Goal: Information Seeking & Learning: Check status

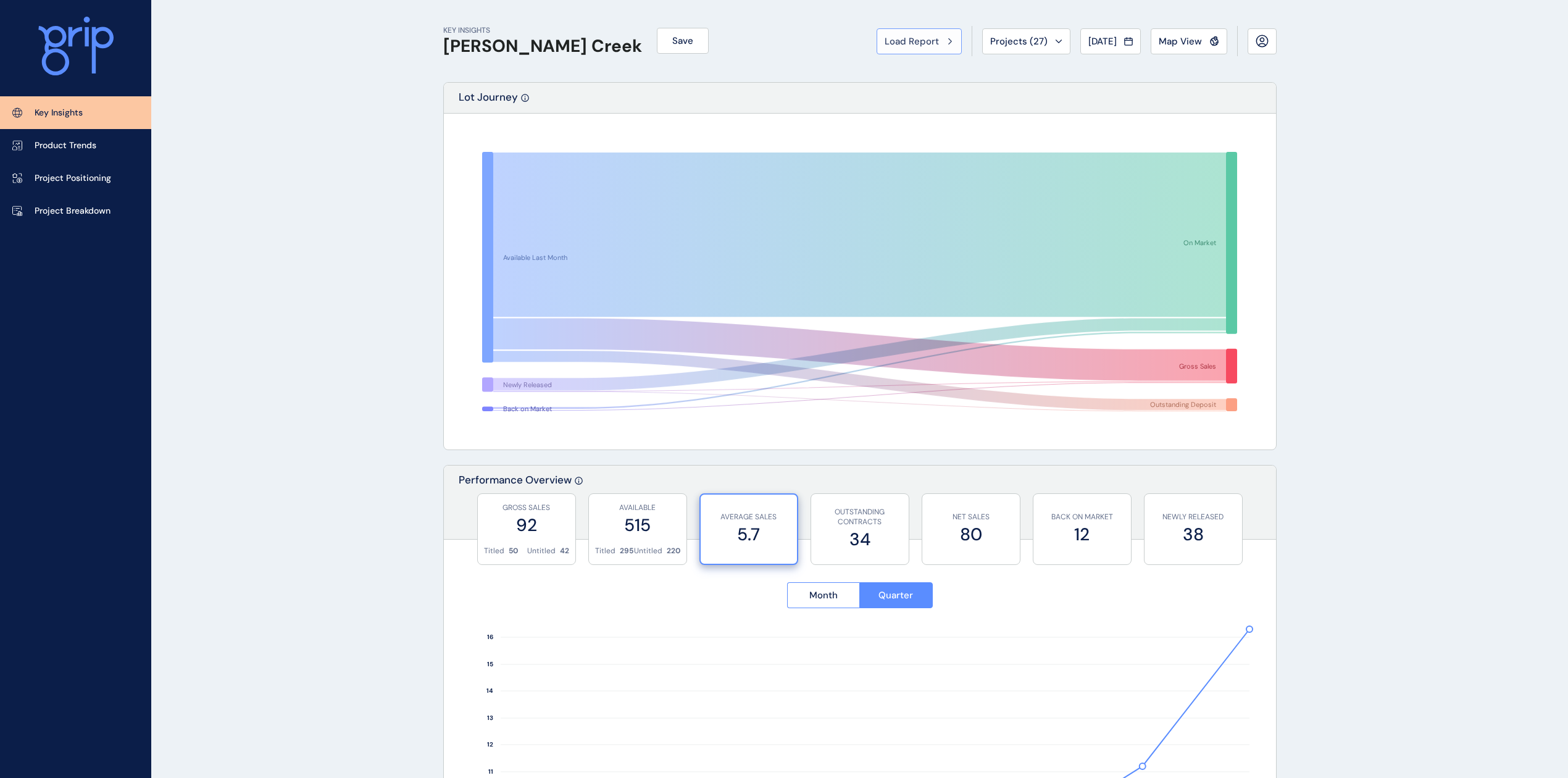
click at [894, 33] on button "Load Report" at bounding box center [919, 41] width 86 height 26
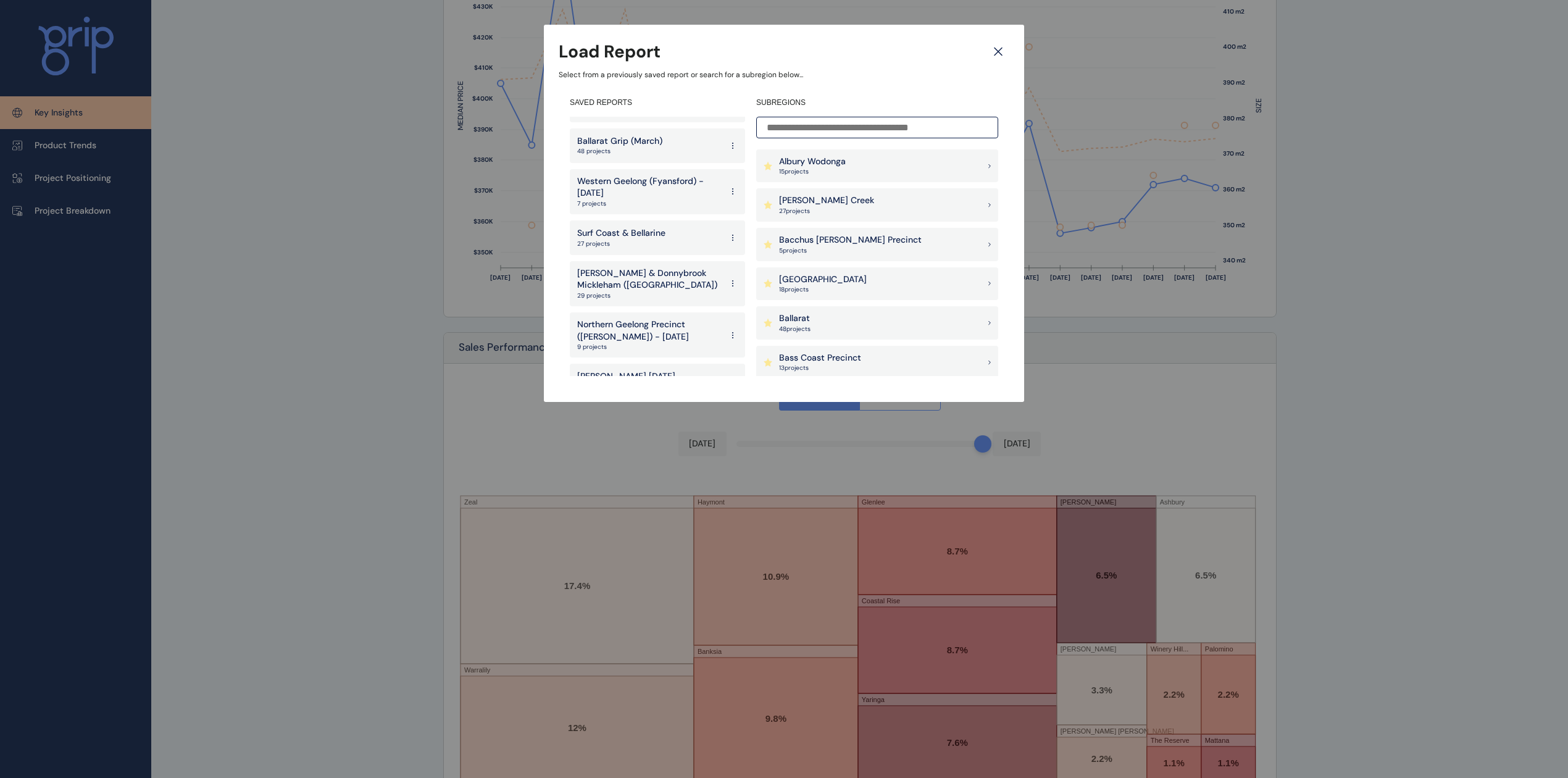
scroll to position [1823, 0]
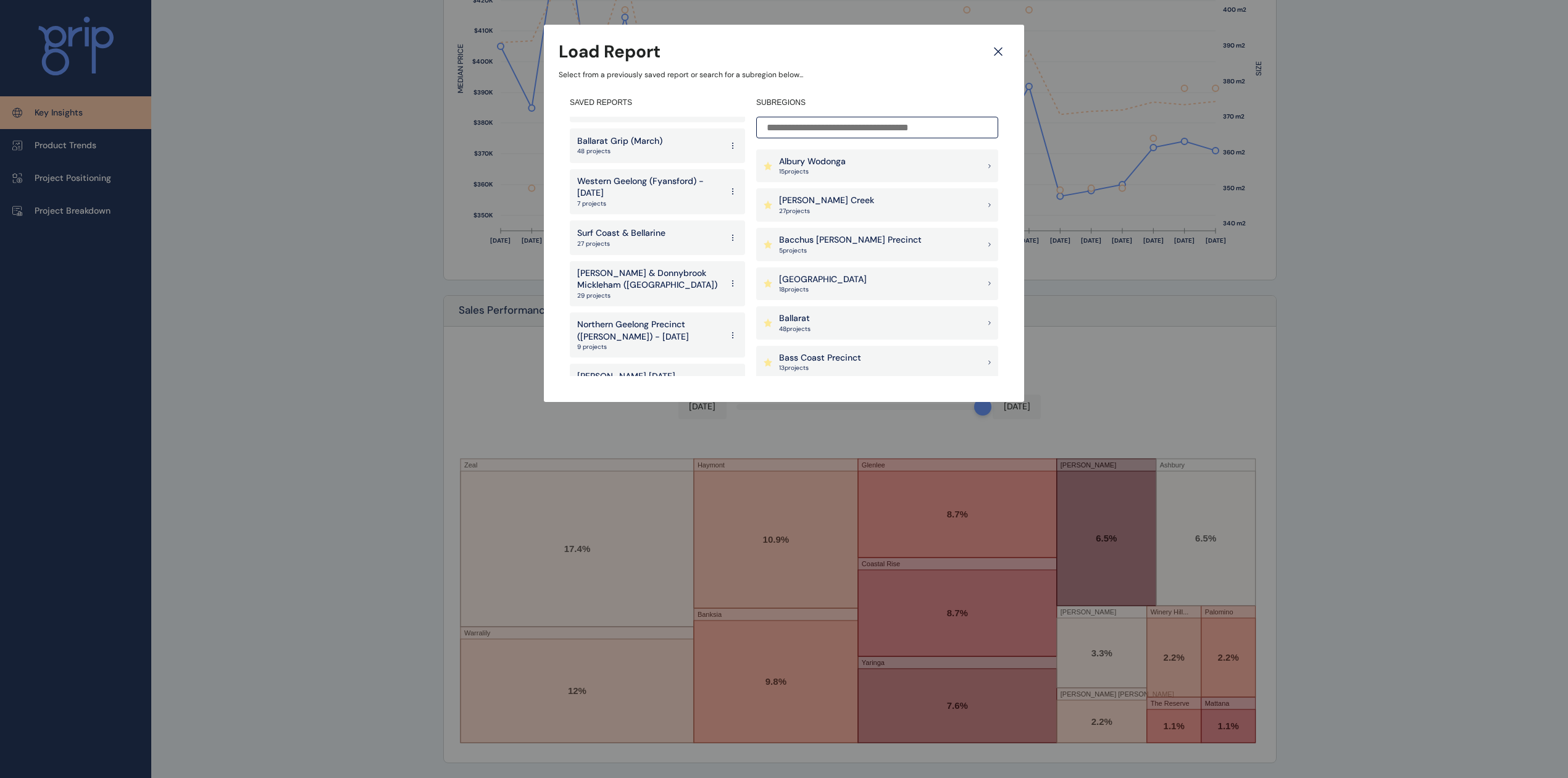
click at [621, 267] on p "[PERSON_NAME] & Donnybrook Mickleham ([GEOGRAPHIC_DATA])" at bounding box center [649, 279] width 145 height 24
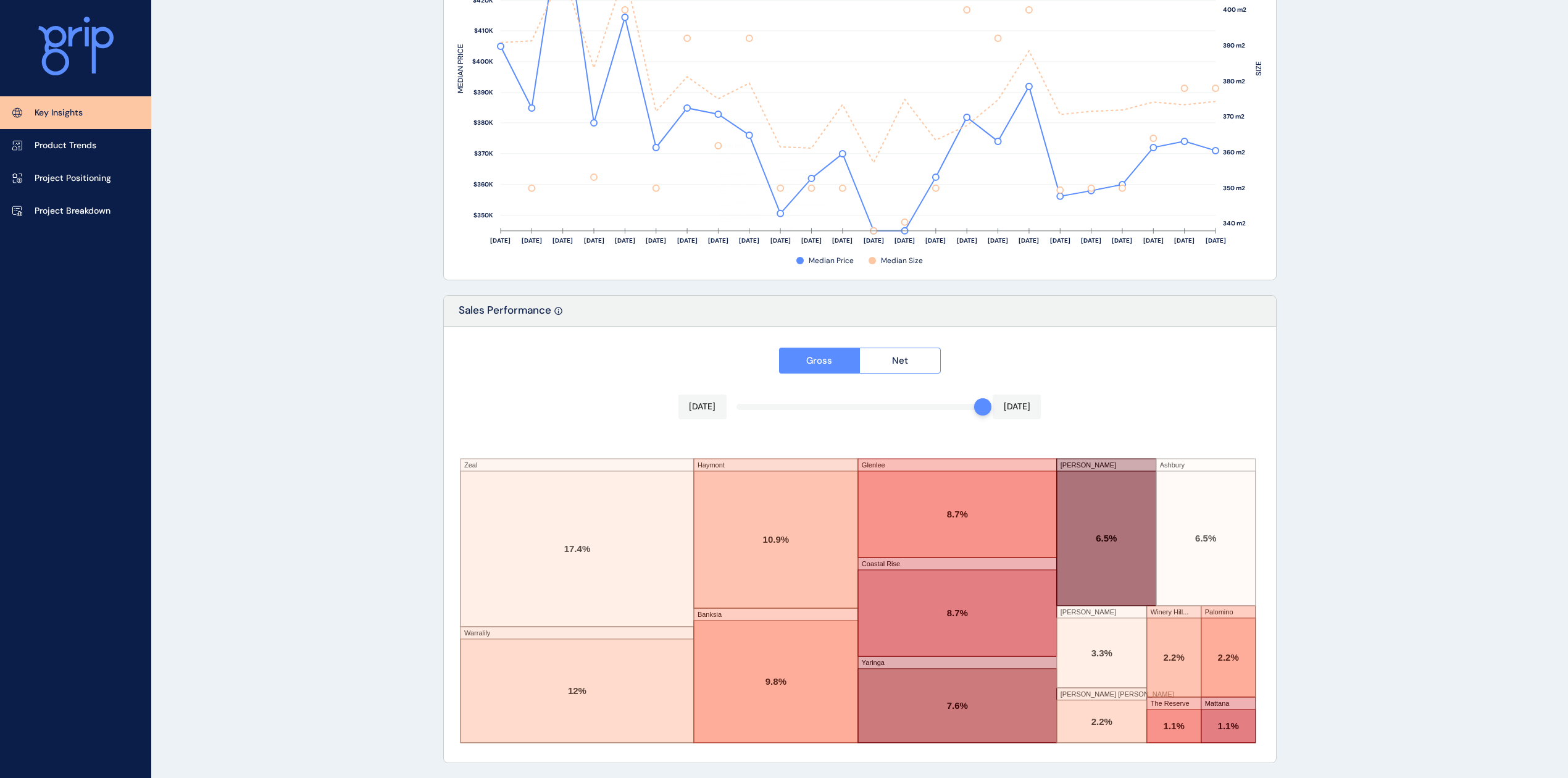
scroll to position [1823, 0]
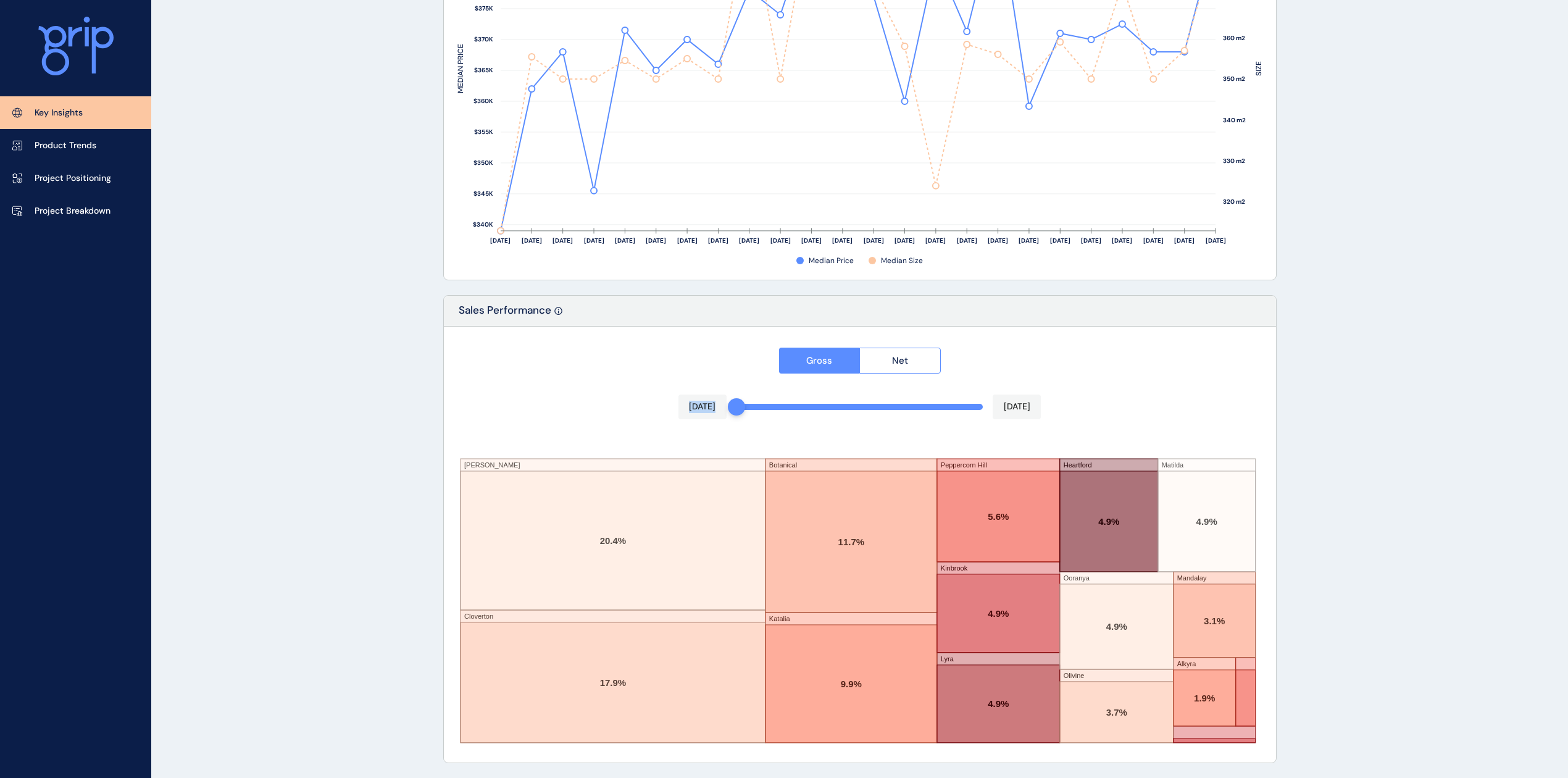
drag, startPoint x: 975, startPoint y: 407, endPoint x: 382, endPoint y: 416, distance: 593.1
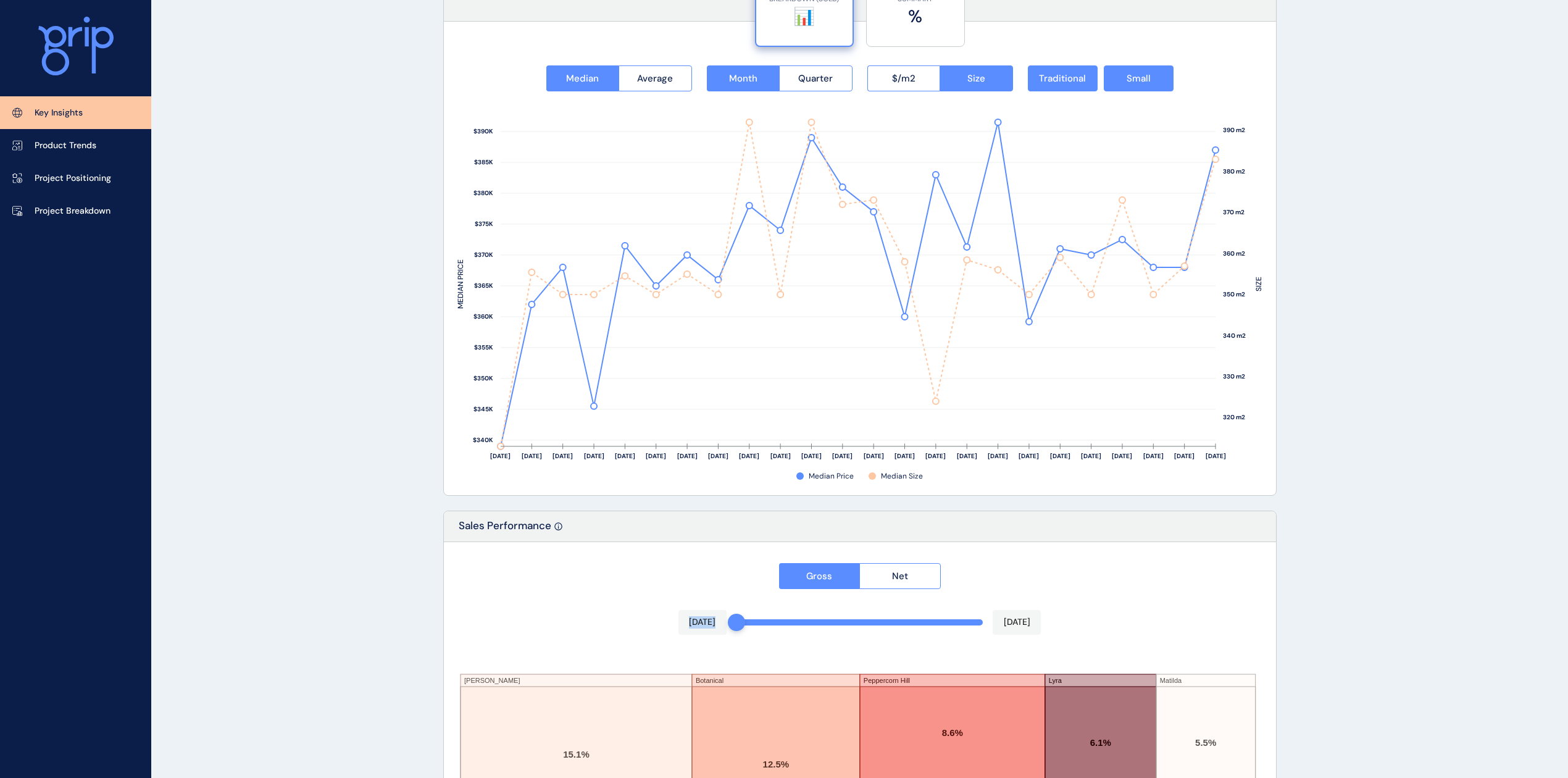
scroll to position [1585, 0]
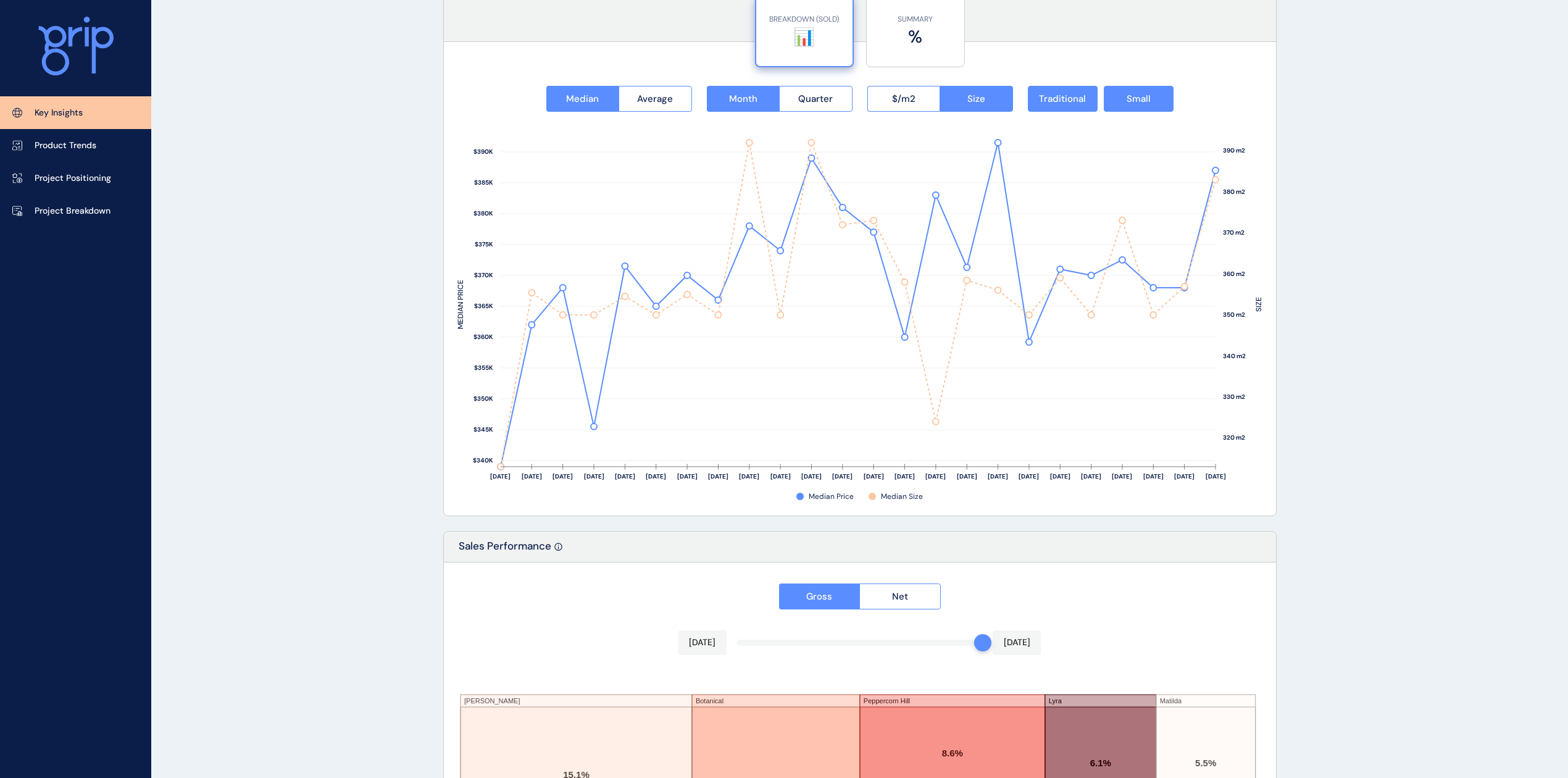
drag, startPoint x: 740, startPoint y: 647, endPoint x: 1063, endPoint y: 647, distance: 323.0
click at [1063, 647] on div "Gross Net [DATE] [DATE] [PERSON_NAME] Cloverton Botanical Heartford [GEOGRAPHIC…" at bounding box center [860, 780] width 832 height 436
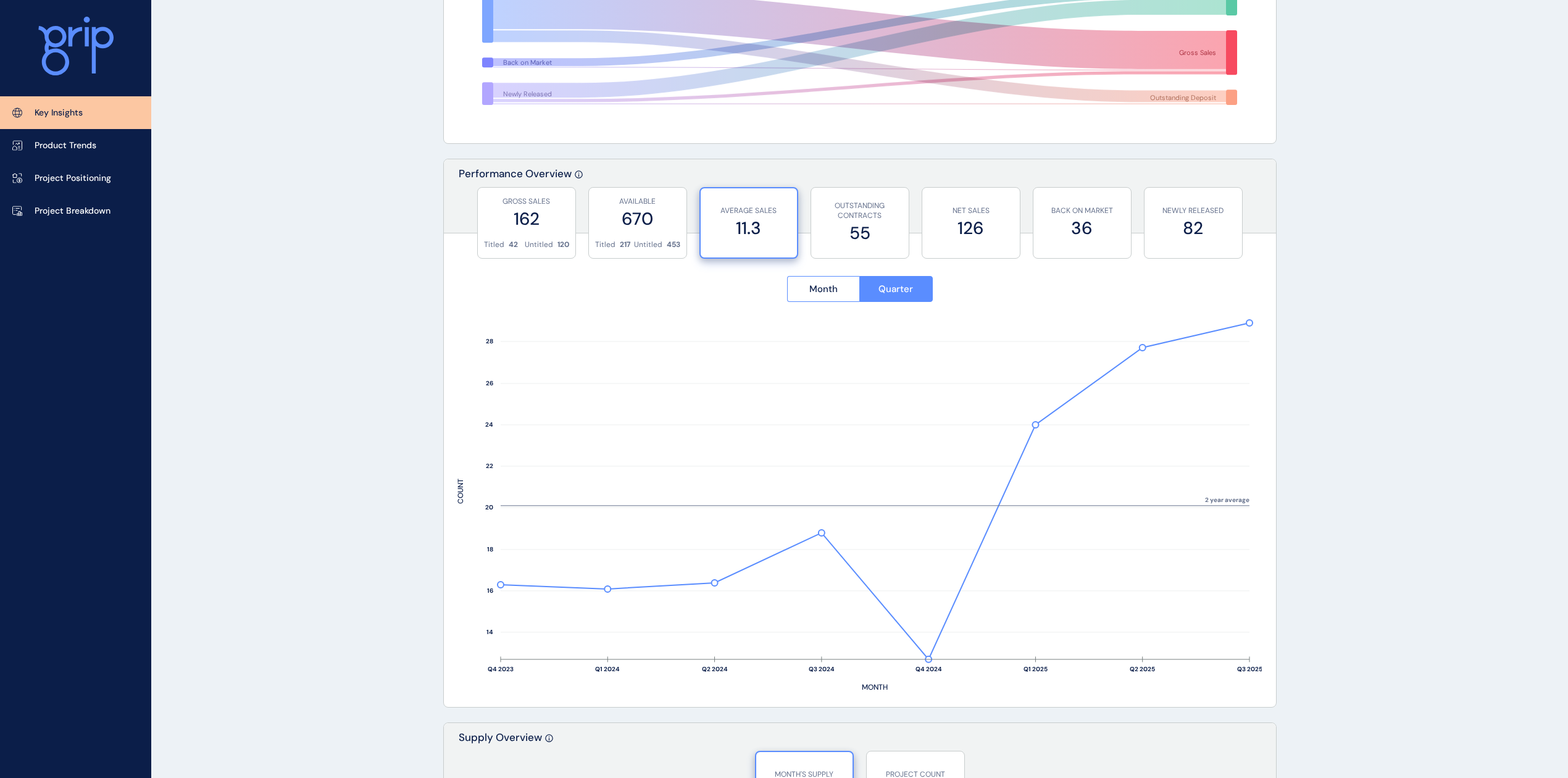
scroll to position [307, 0]
click at [510, 223] on label "162" at bounding box center [527, 218] width 86 height 24
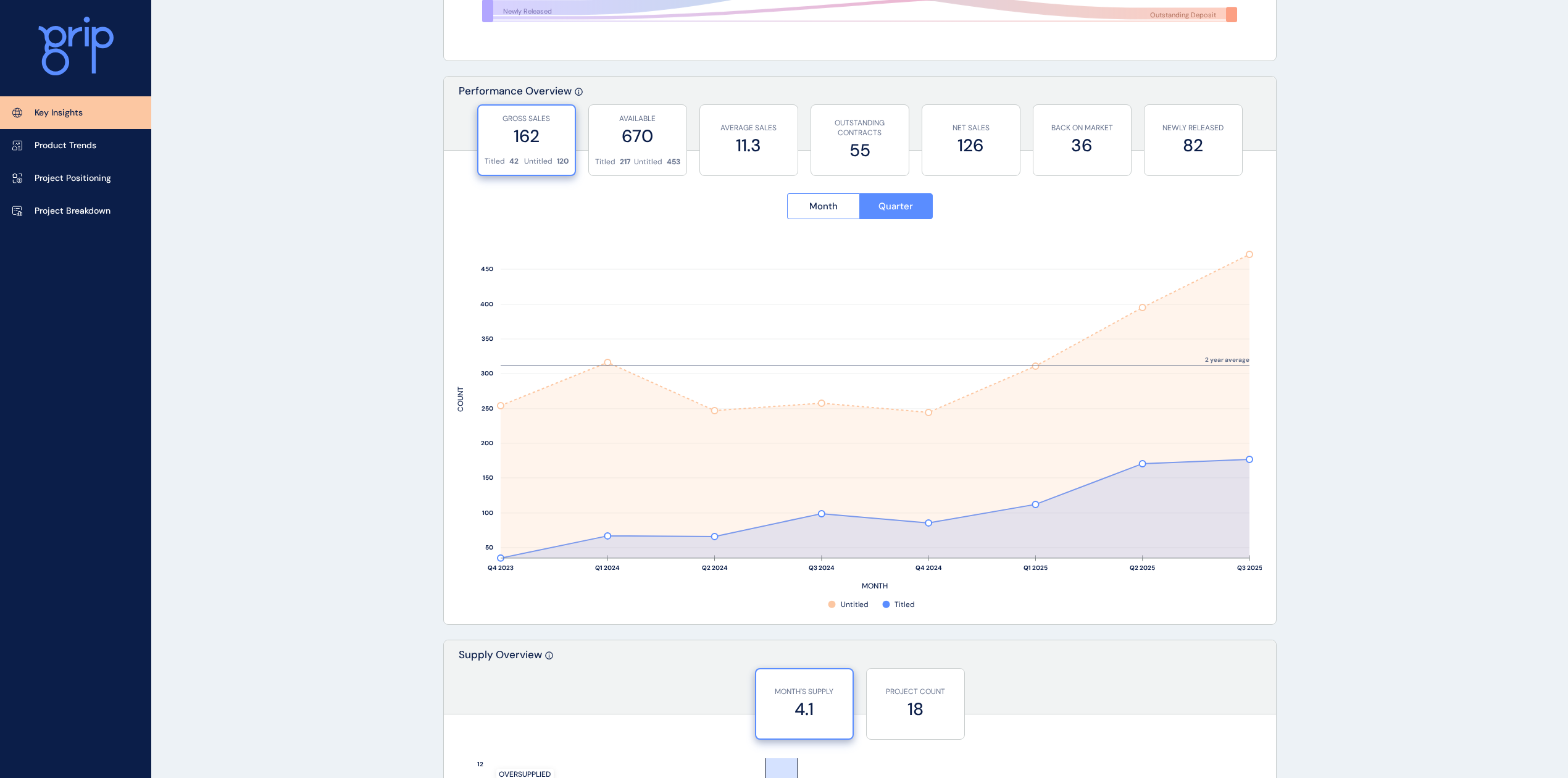
scroll to position [403, 0]
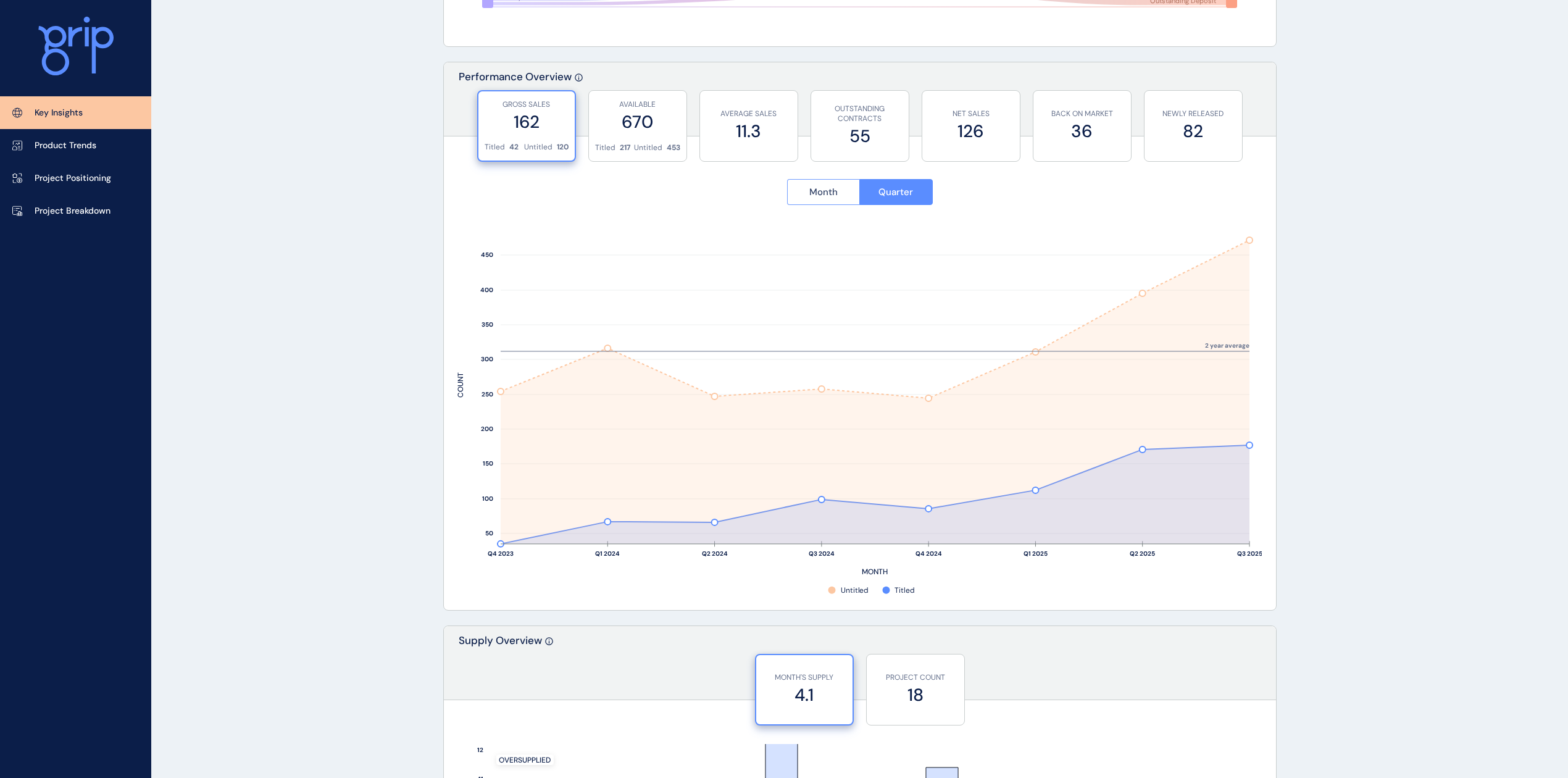
click at [815, 196] on span "Month" at bounding box center [824, 192] width 29 height 12
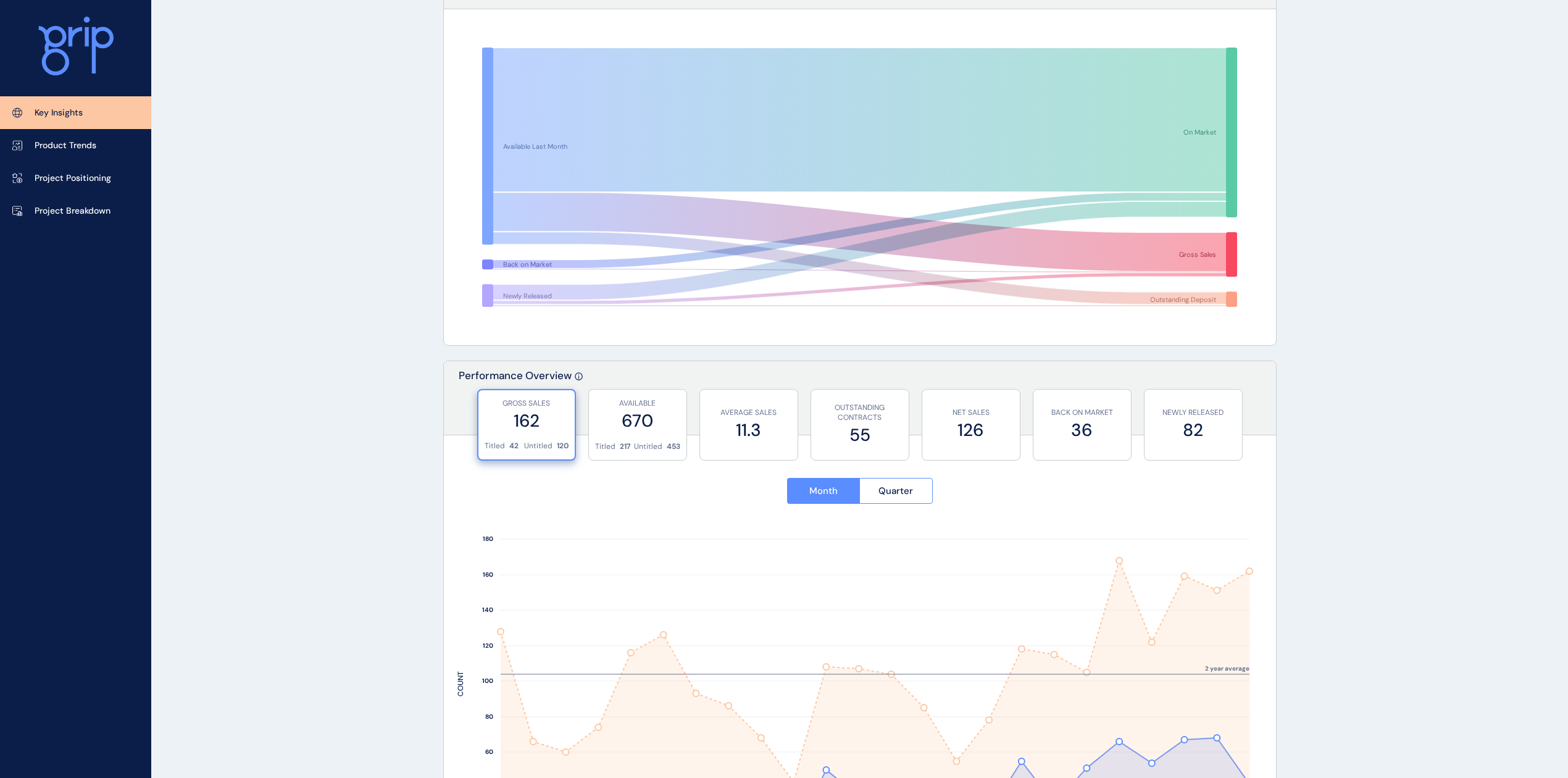
scroll to position [52, 0]
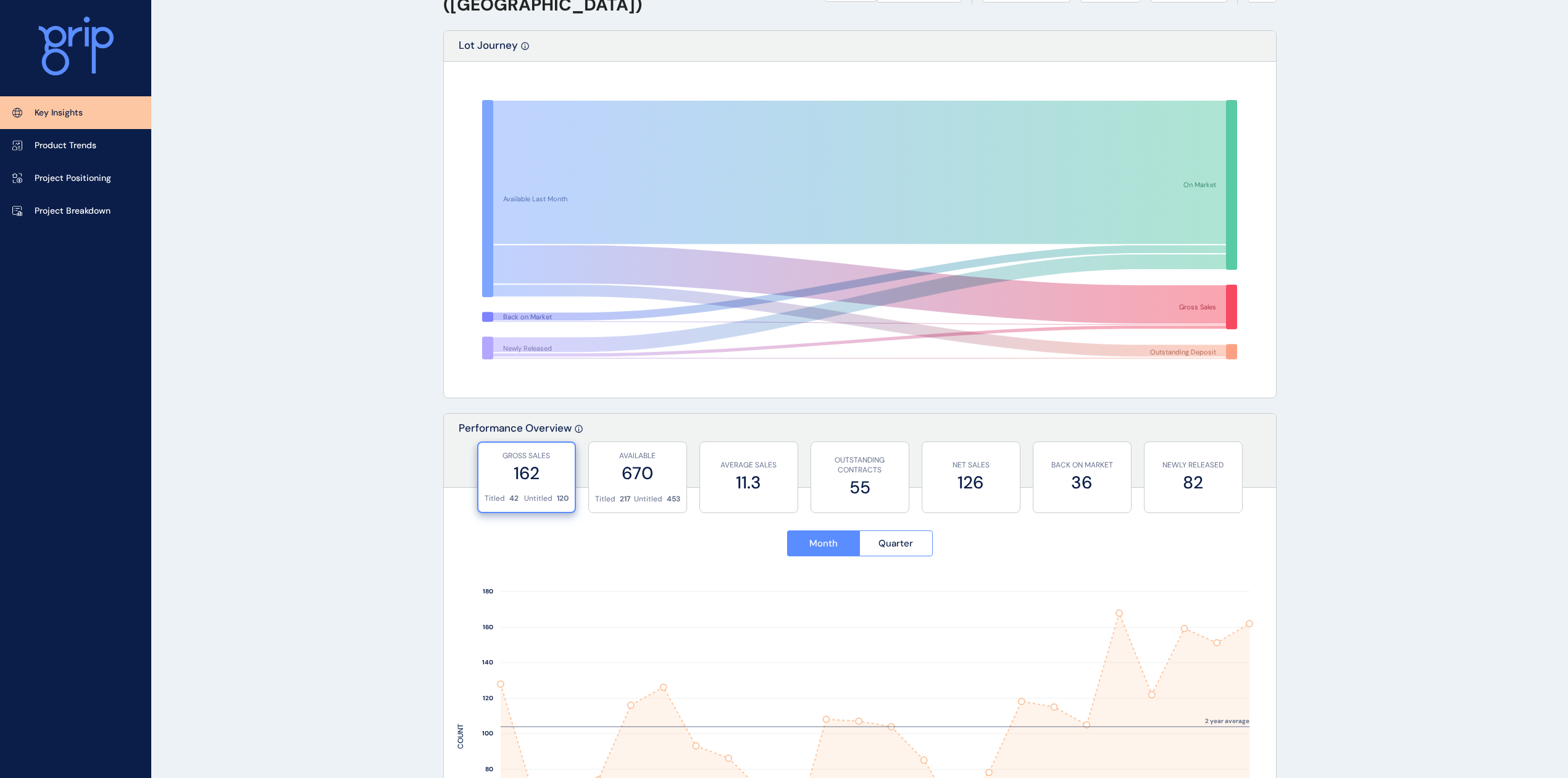
click at [536, 482] on label "162" at bounding box center [527, 473] width 84 height 24
click at [877, 547] on button "Quarter" at bounding box center [896, 543] width 74 height 26
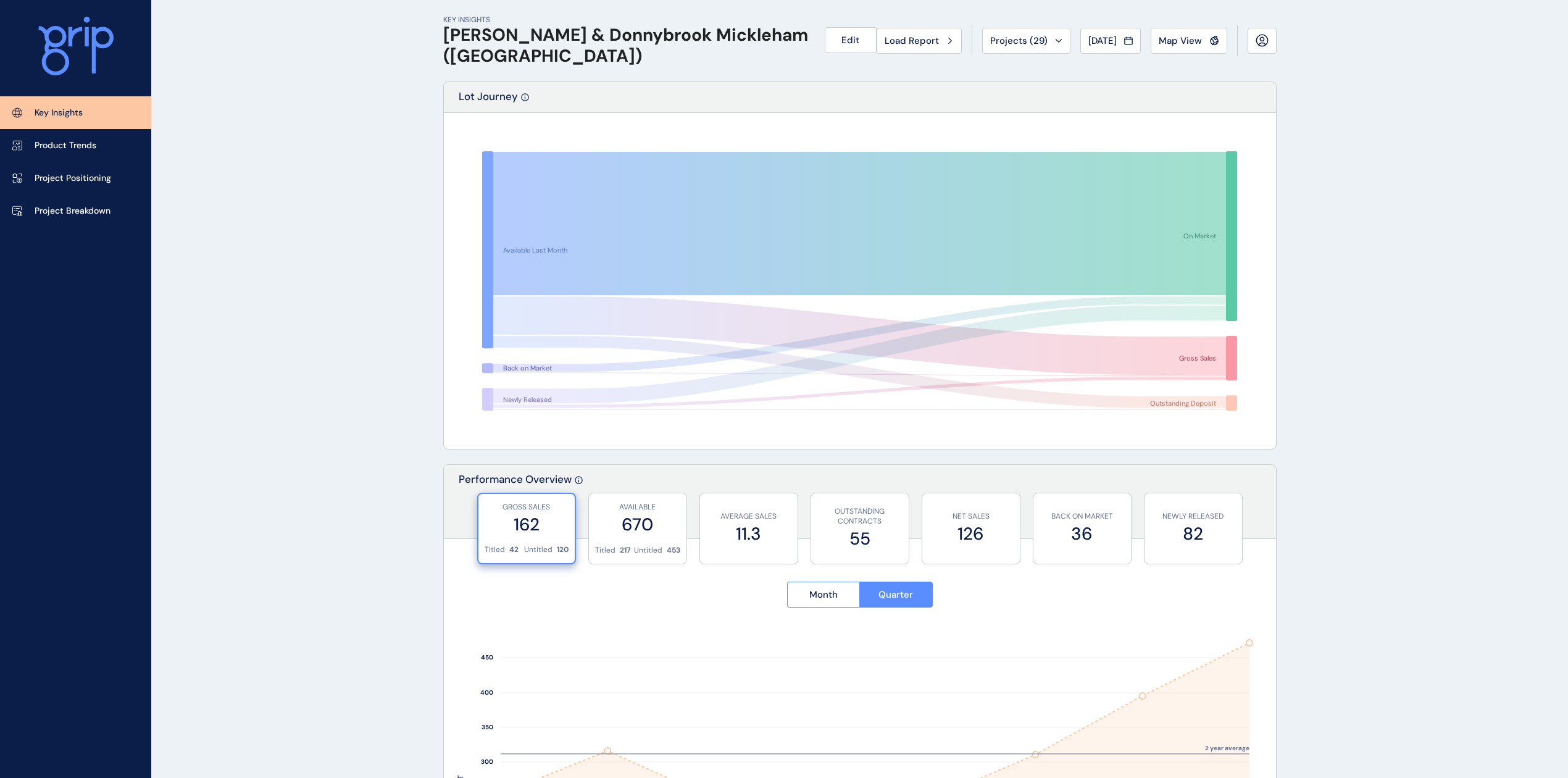
scroll to position [0, 0]
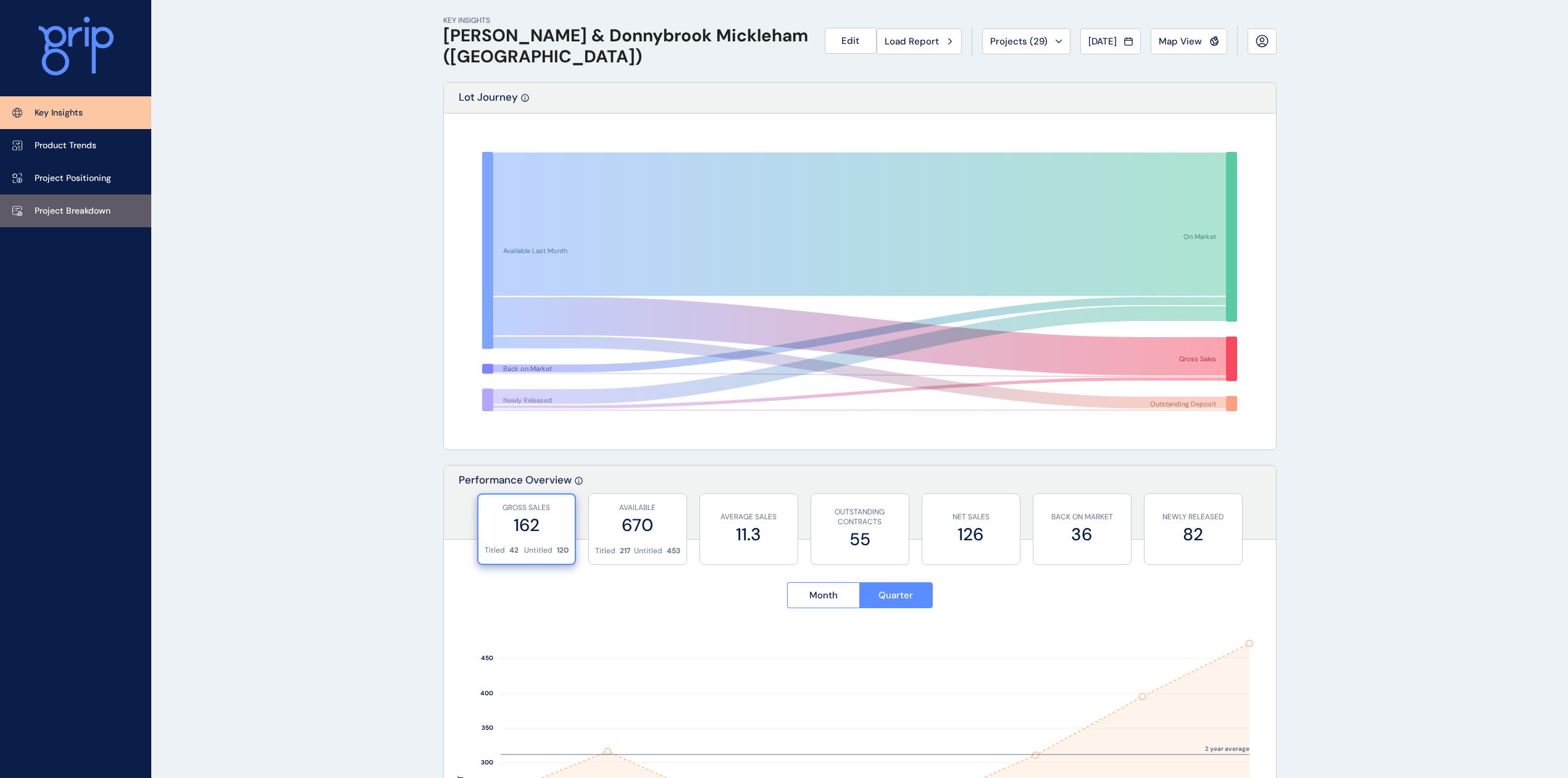
click at [70, 218] on link "Project Breakdown" at bounding box center [76, 211] width 152 height 33
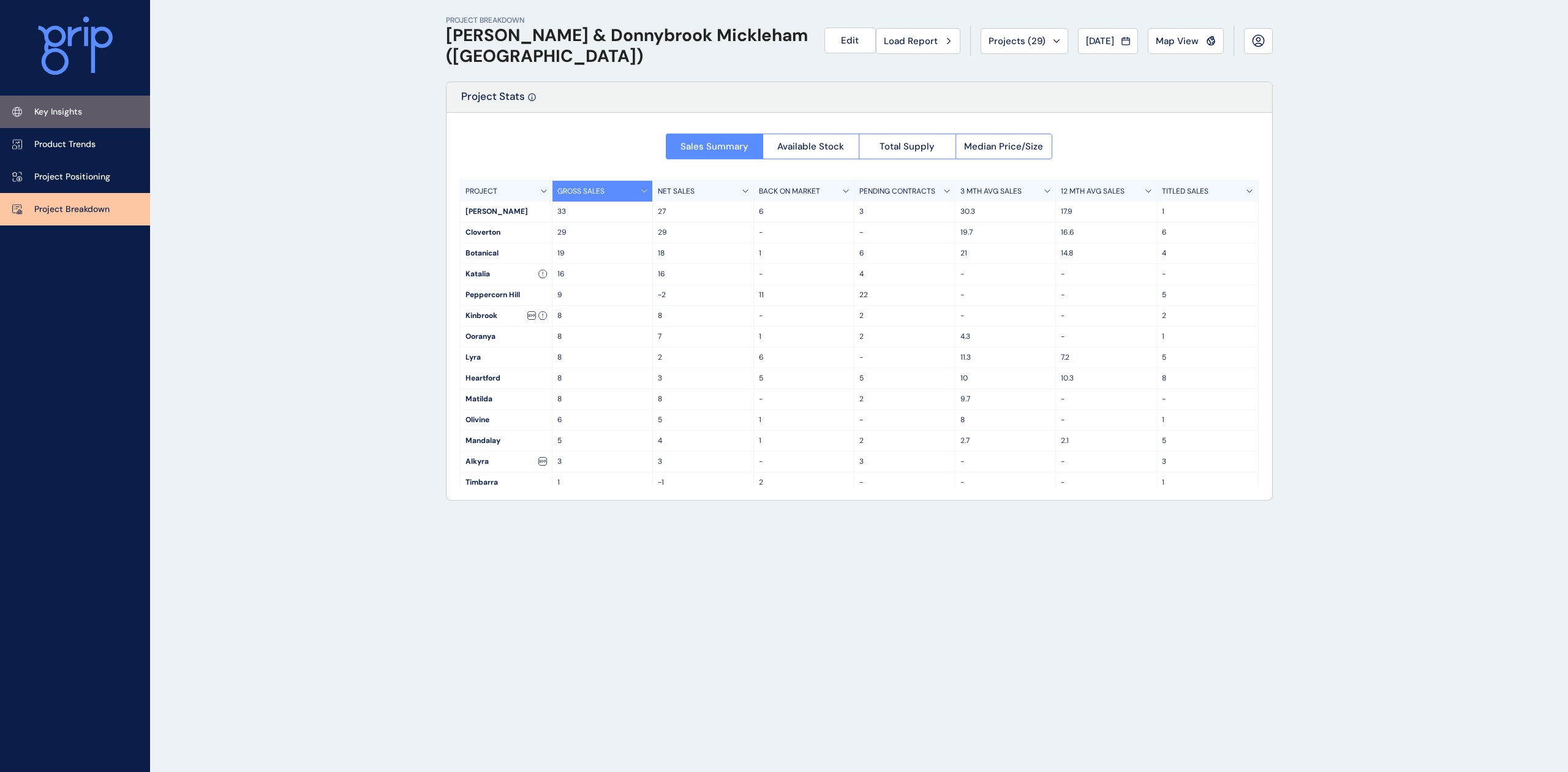
click at [82, 109] on p "Key Insights" at bounding box center [58, 112] width 48 height 12
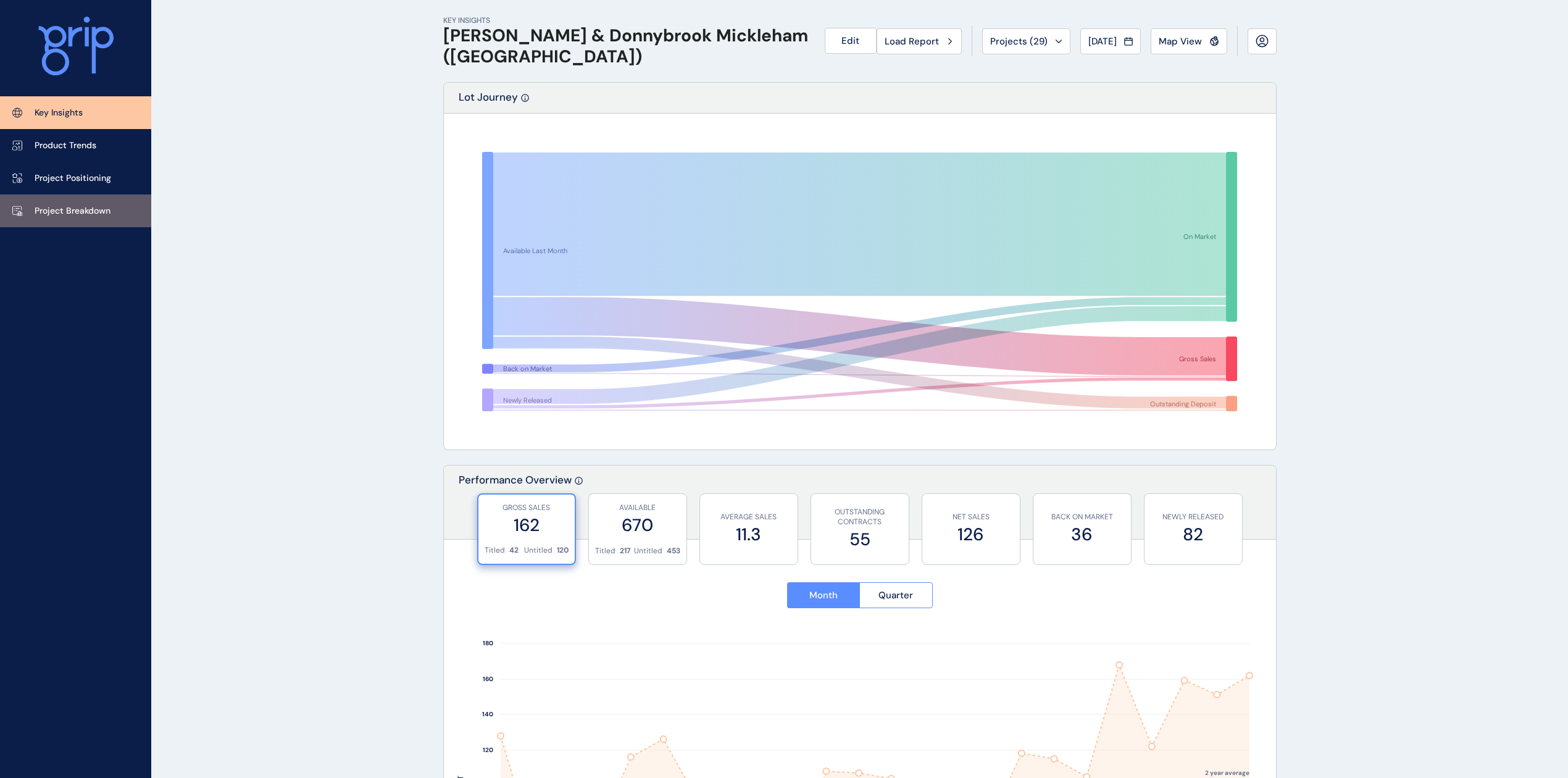
click at [92, 203] on link "Project Breakdown" at bounding box center [76, 211] width 152 height 33
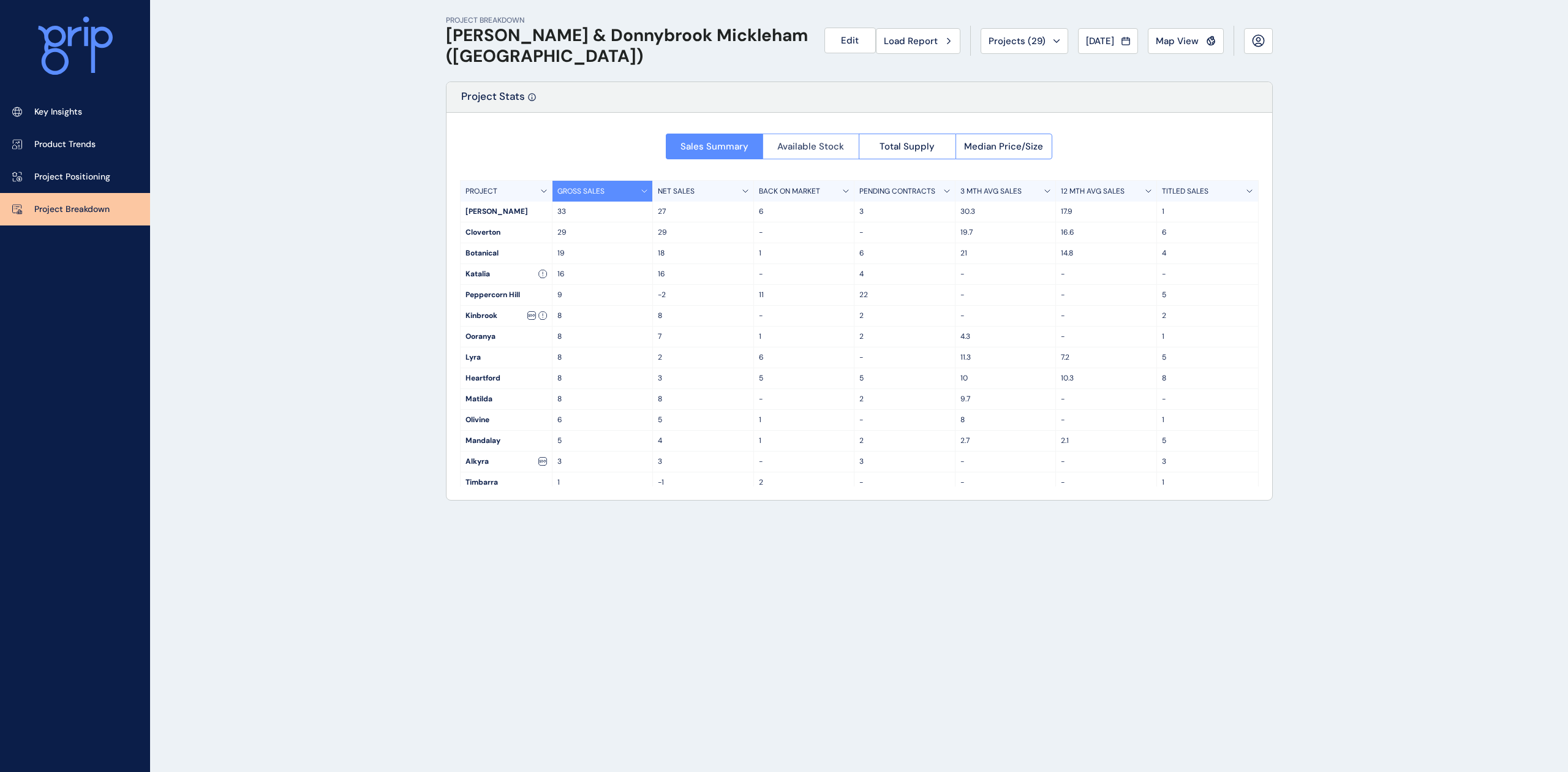
click at [793, 146] on span "Available Stock" at bounding box center [811, 146] width 67 height 12
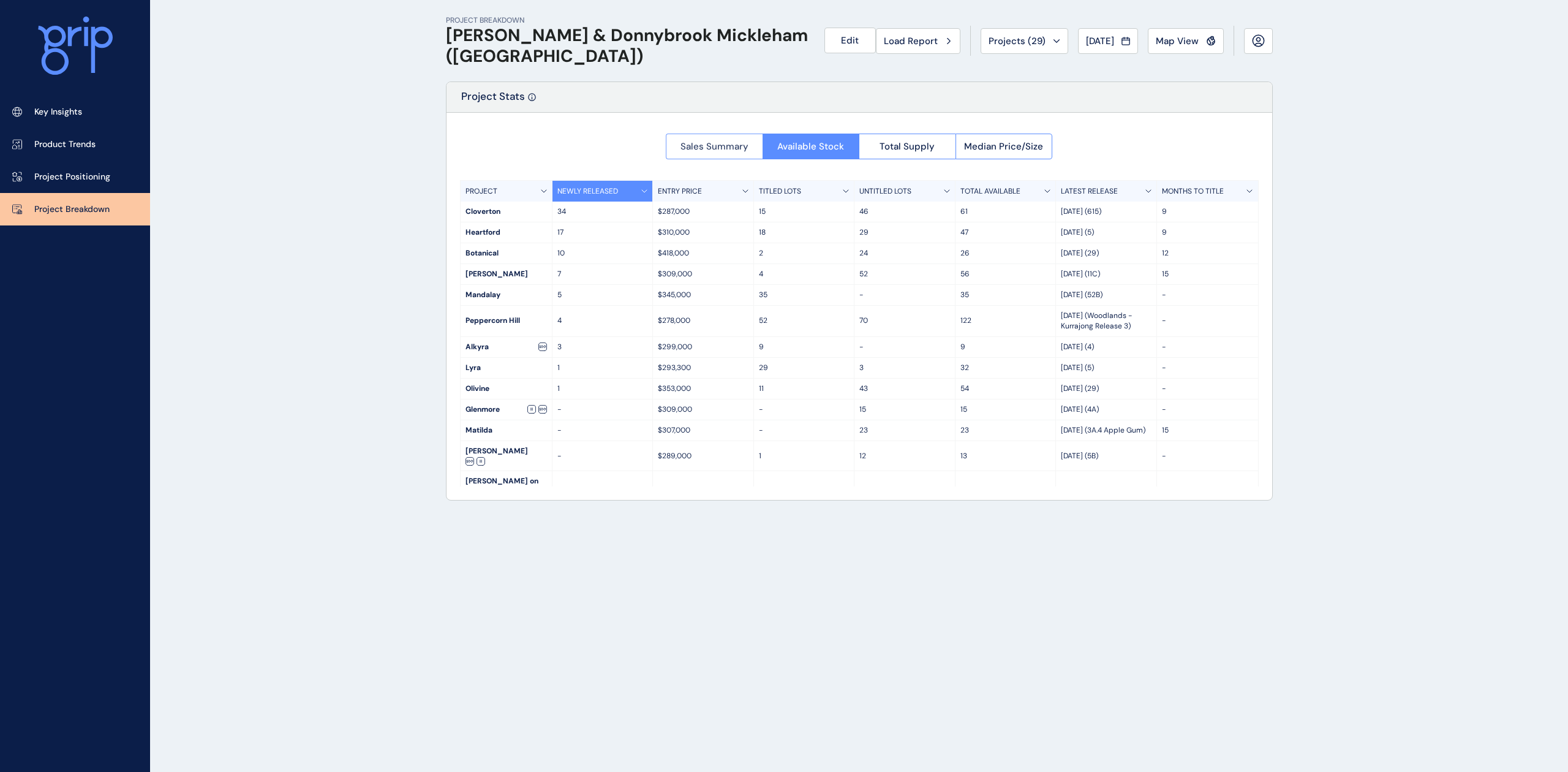
click at [704, 144] on span "Sales Summary" at bounding box center [714, 146] width 68 height 12
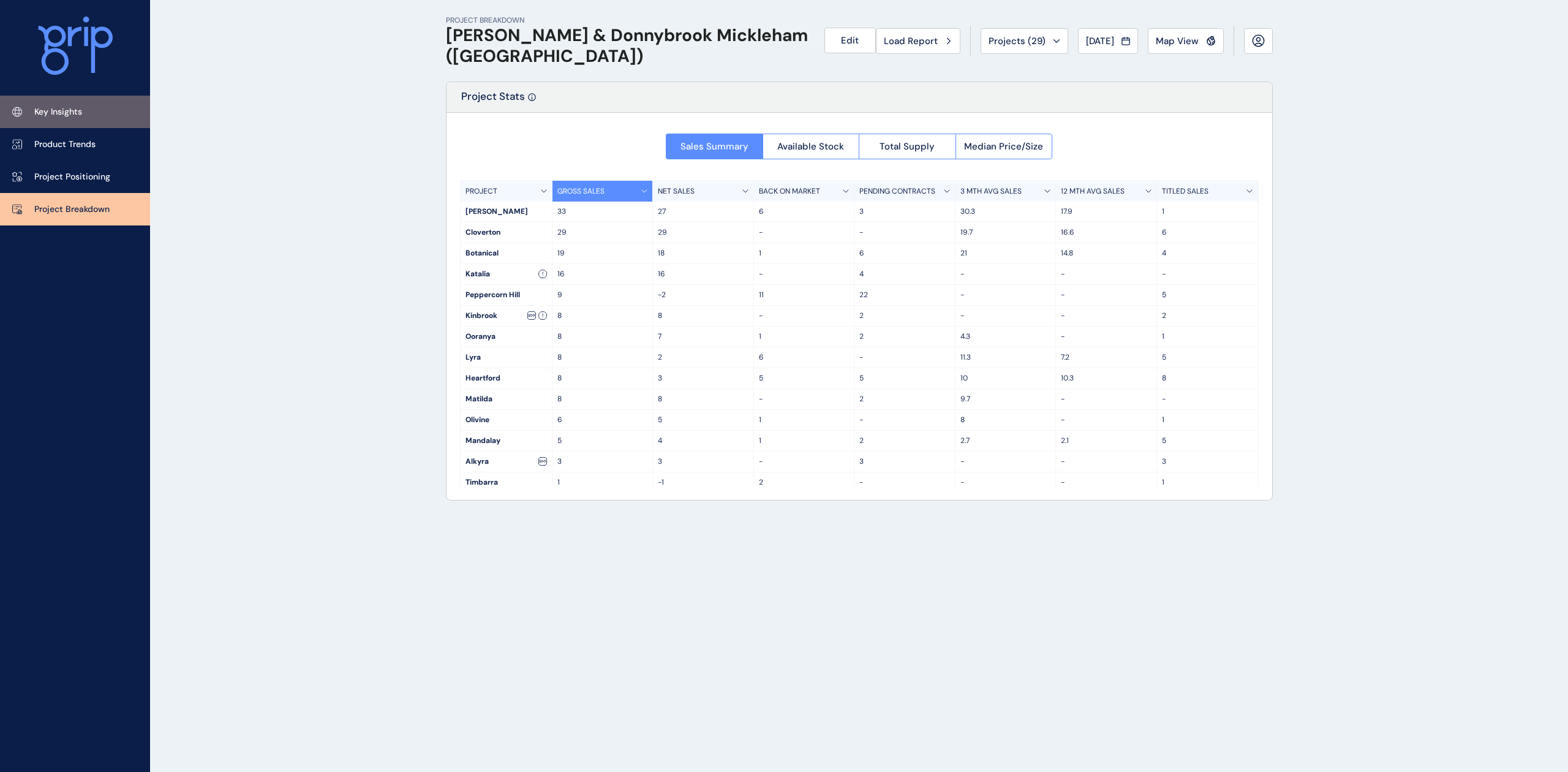
click at [88, 112] on link "Key Insights" at bounding box center [75, 112] width 150 height 33
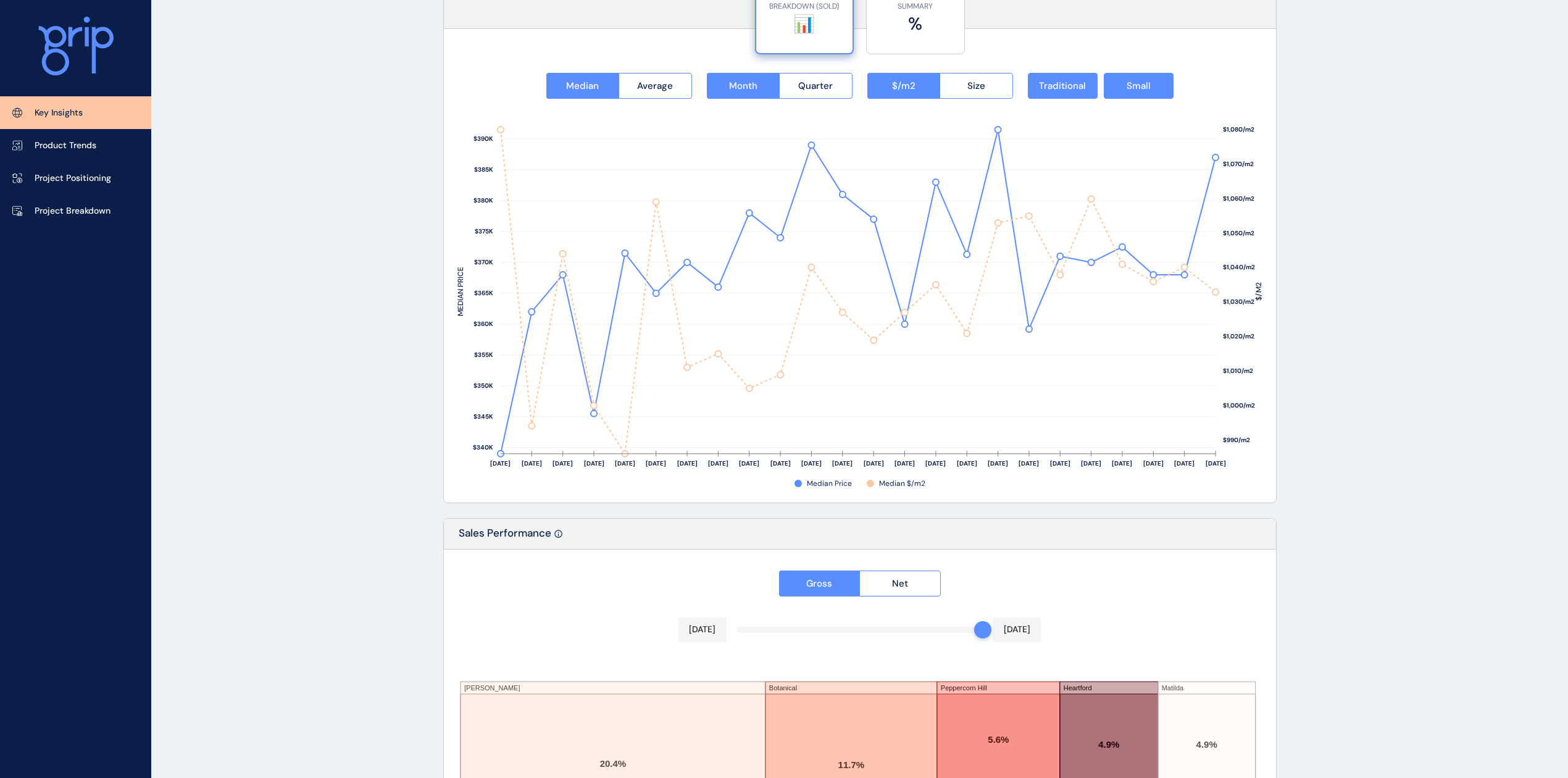
scroll to position [1633, 0]
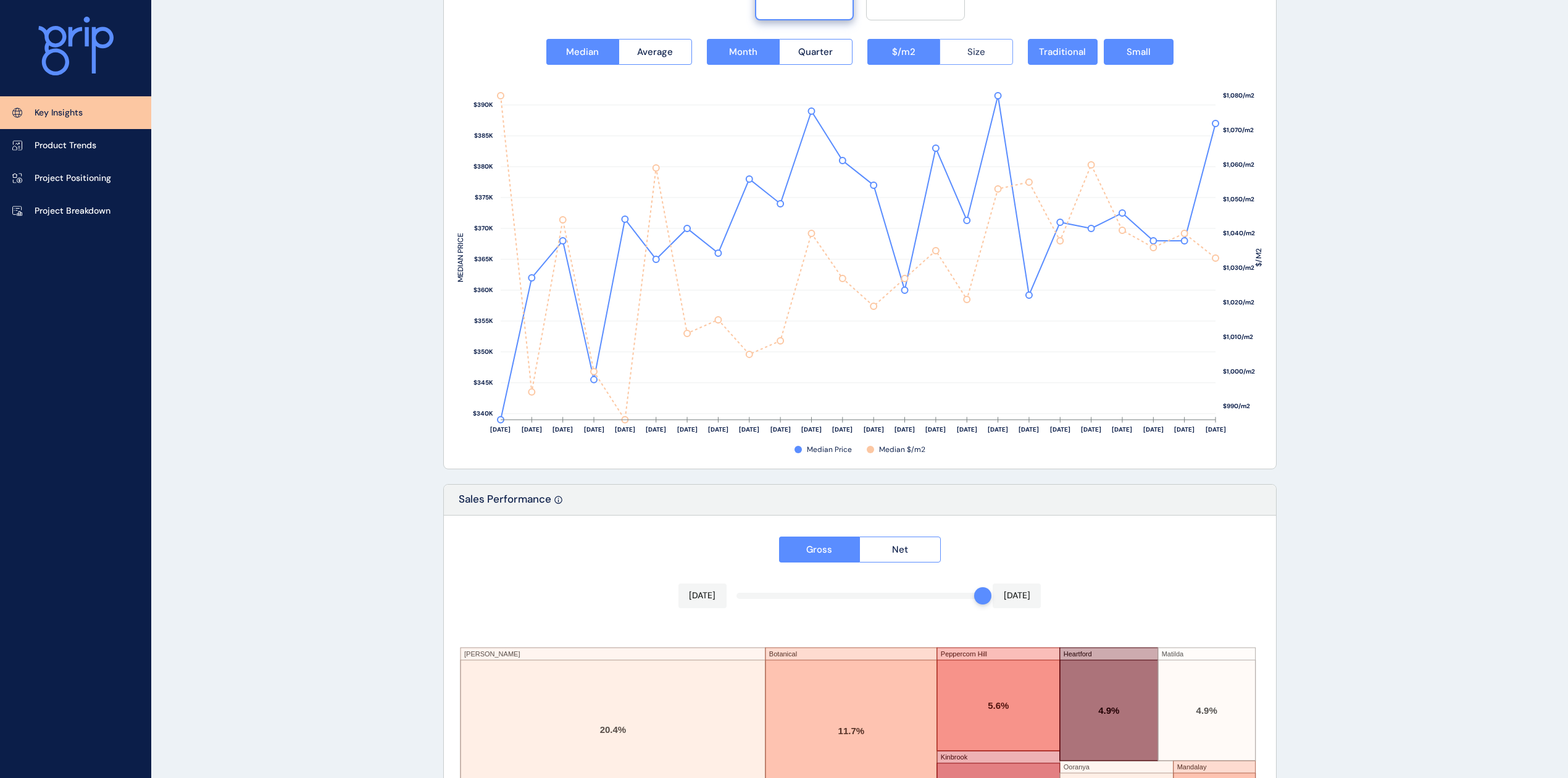
click at [952, 50] on button "Size" at bounding box center [976, 52] width 74 height 26
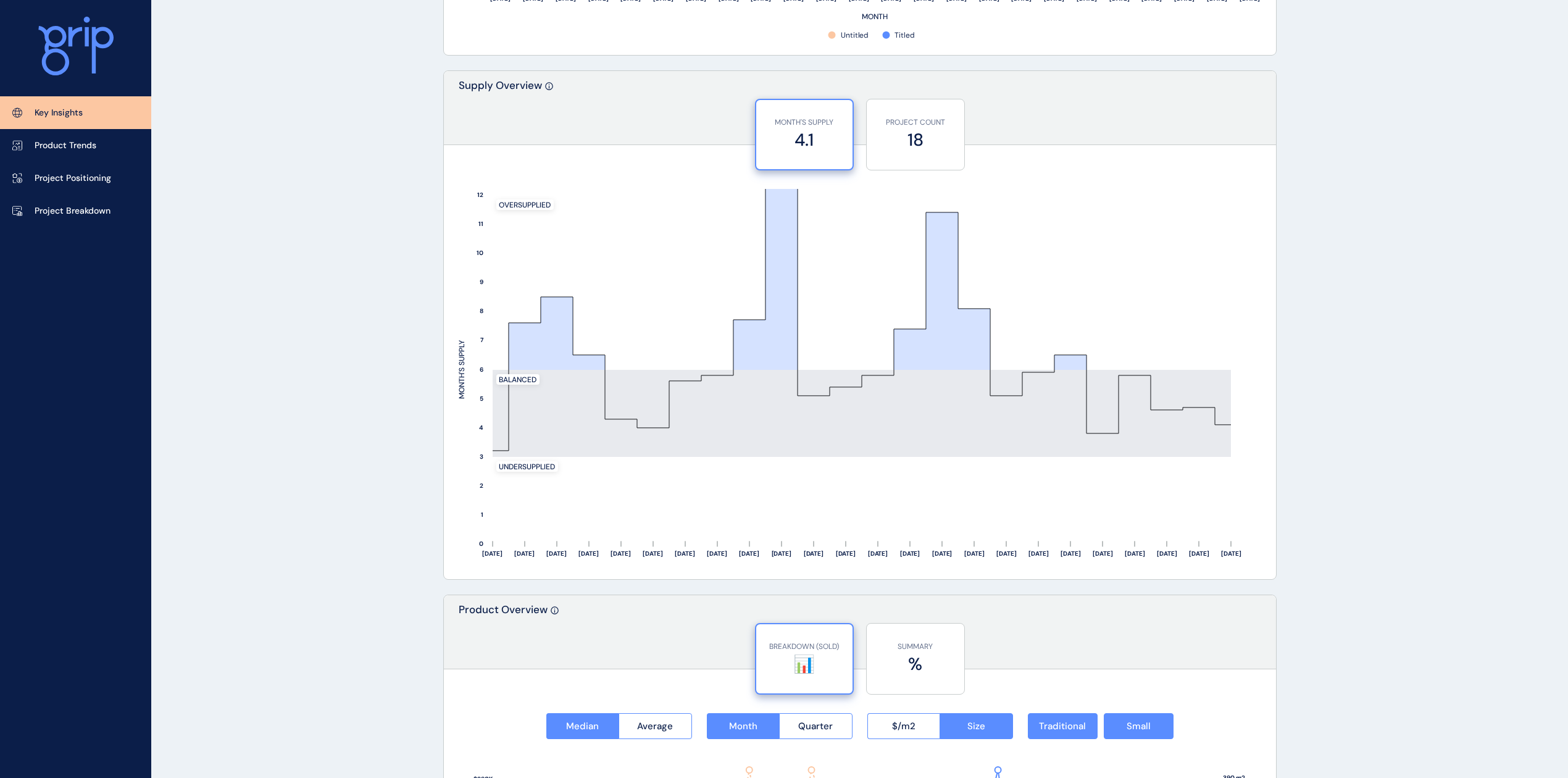
scroll to position [957, 0]
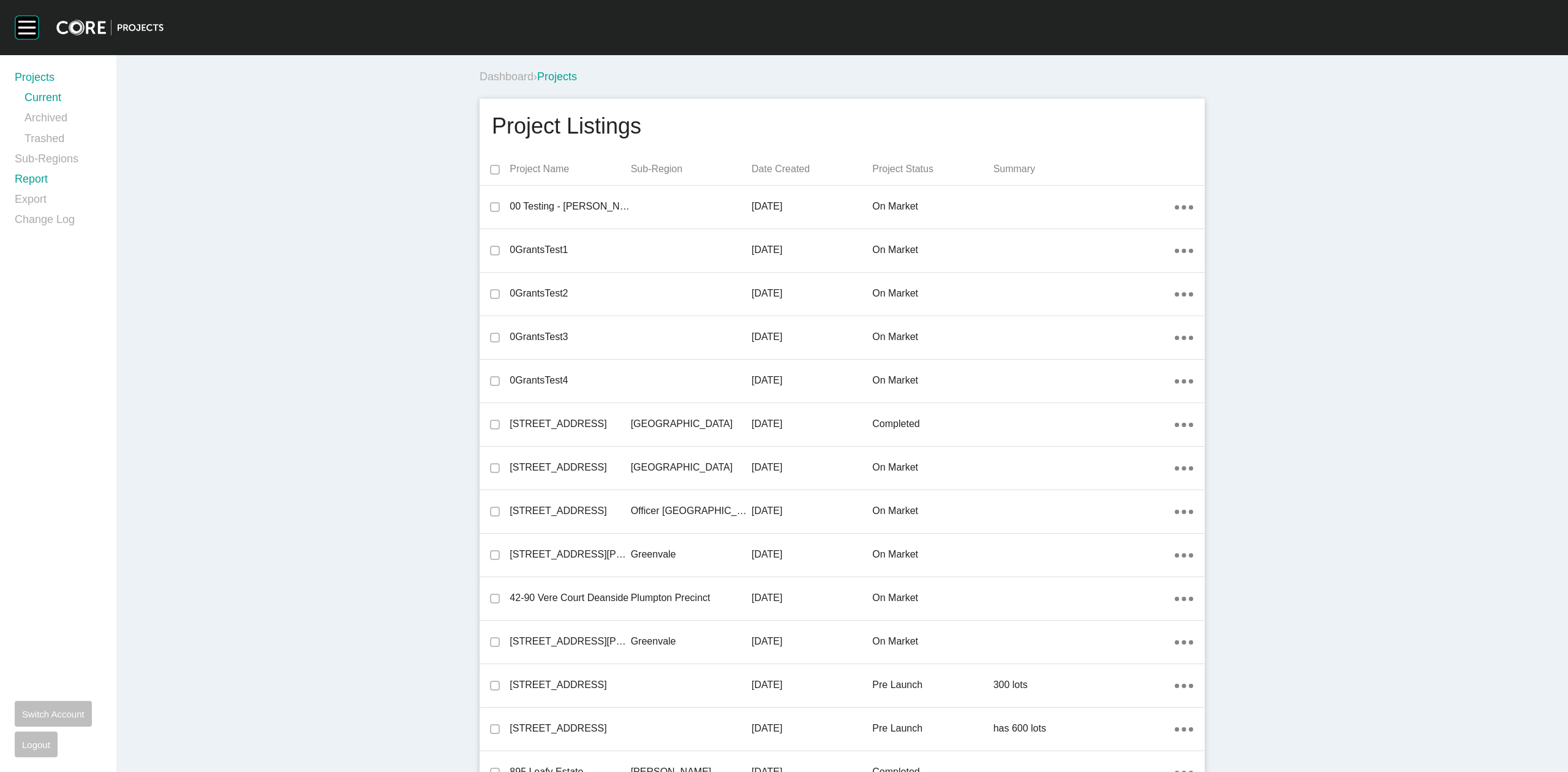
click at [36, 175] on link "Report" at bounding box center [58, 181] width 87 height 20
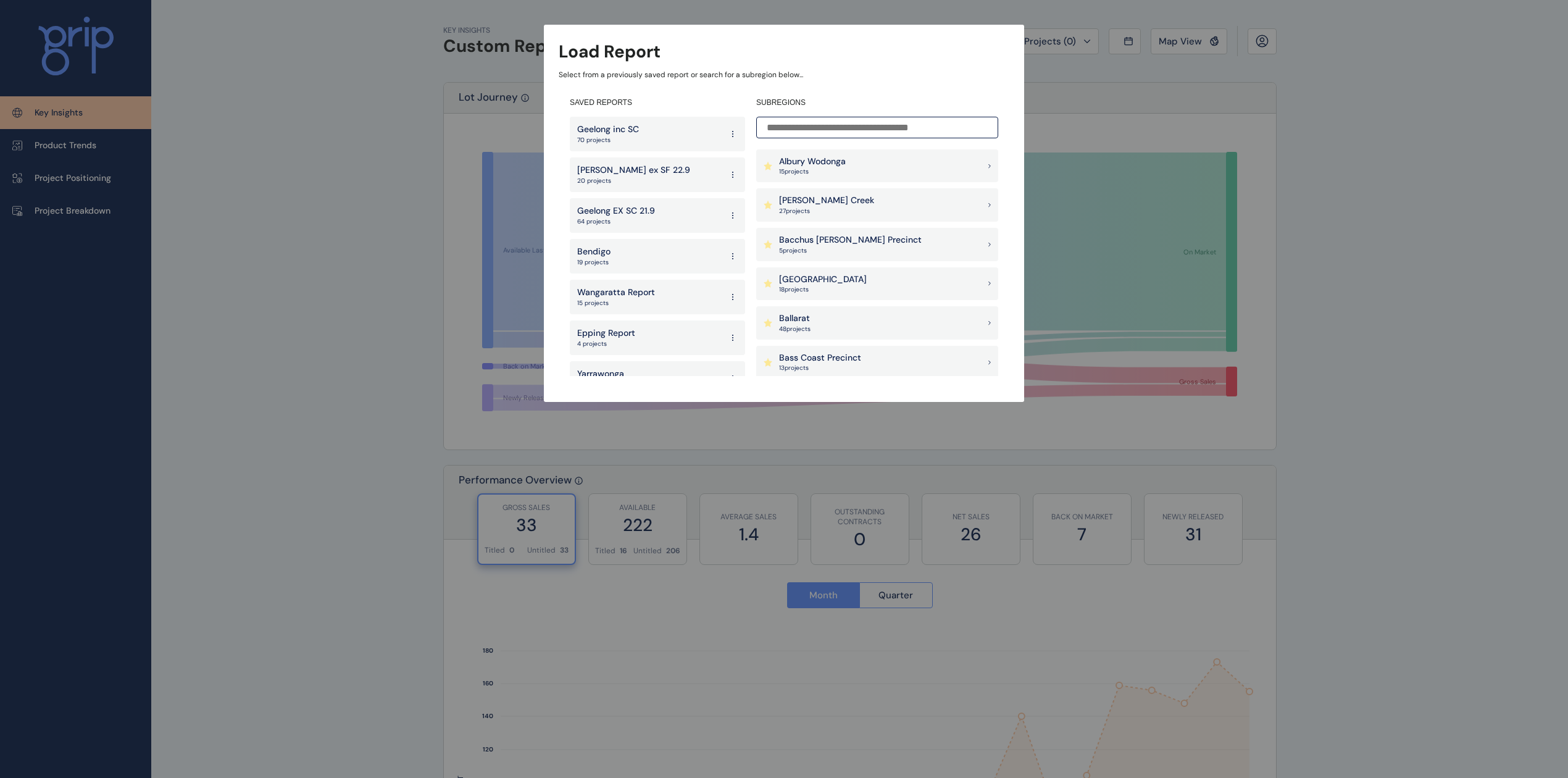
click at [890, 121] on input at bounding box center [877, 128] width 242 height 22
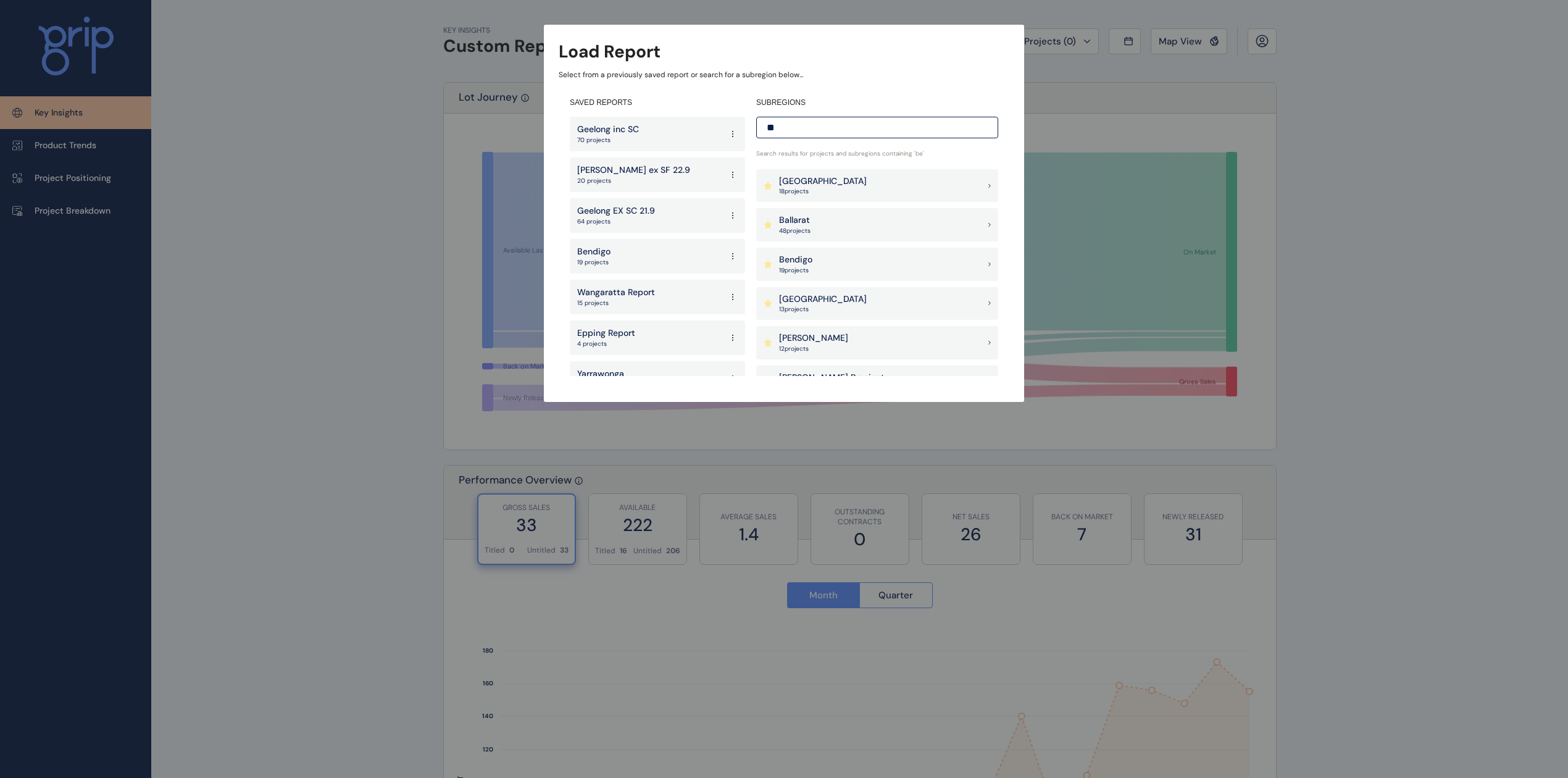
type input "**"
click at [803, 340] on p "[PERSON_NAME]" at bounding box center [813, 338] width 69 height 12
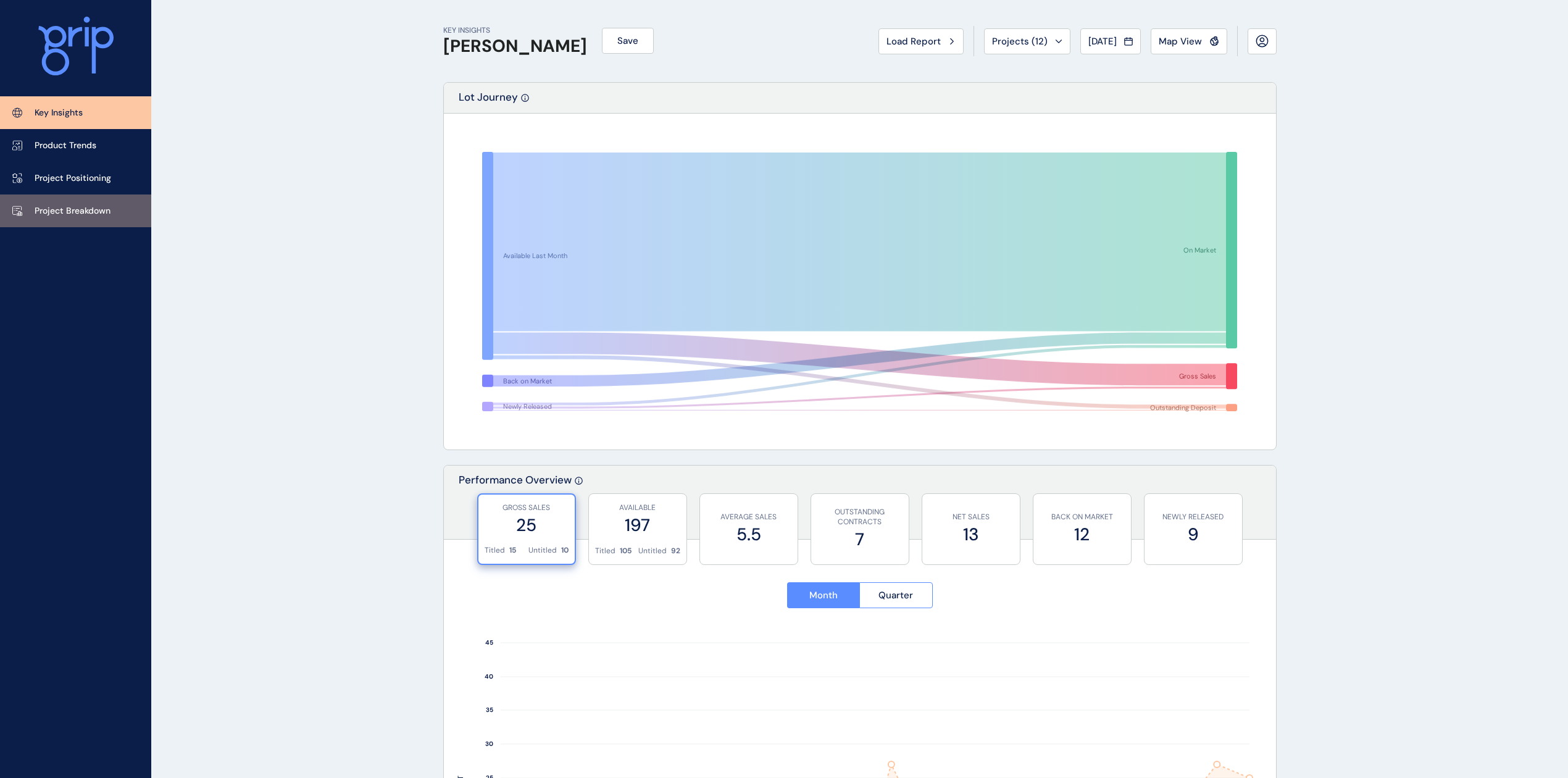
click at [77, 214] on p "Project Breakdown" at bounding box center [72, 211] width 76 height 12
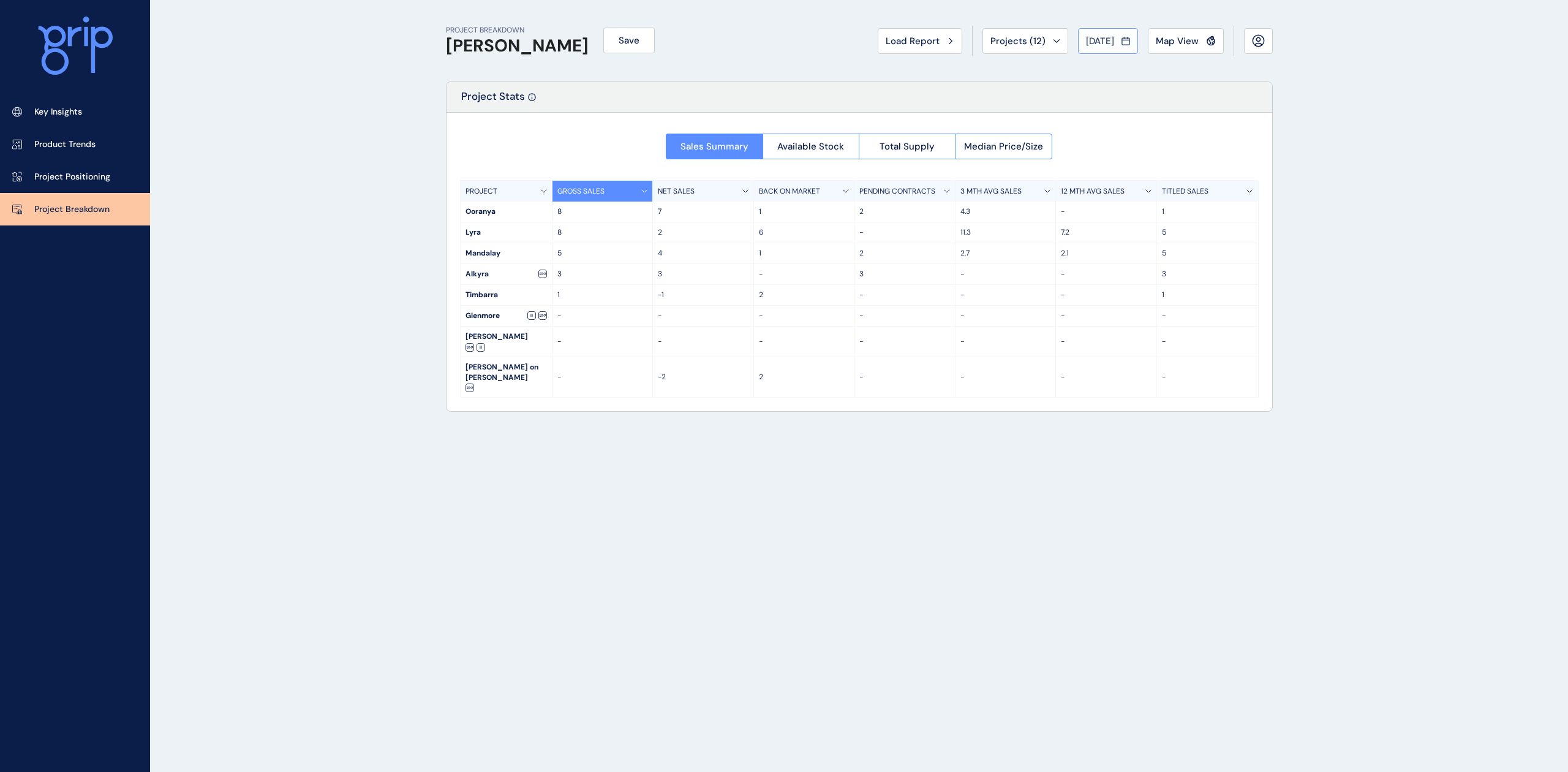
click at [1091, 45] on span "[DATE]" at bounding box center [1100, 41] width 28 height 12
click at [1126, 128] on li "Aug No report is available for this period. New months are usually published 5 …" at bounding box center [1142, 130] width 41 height 21
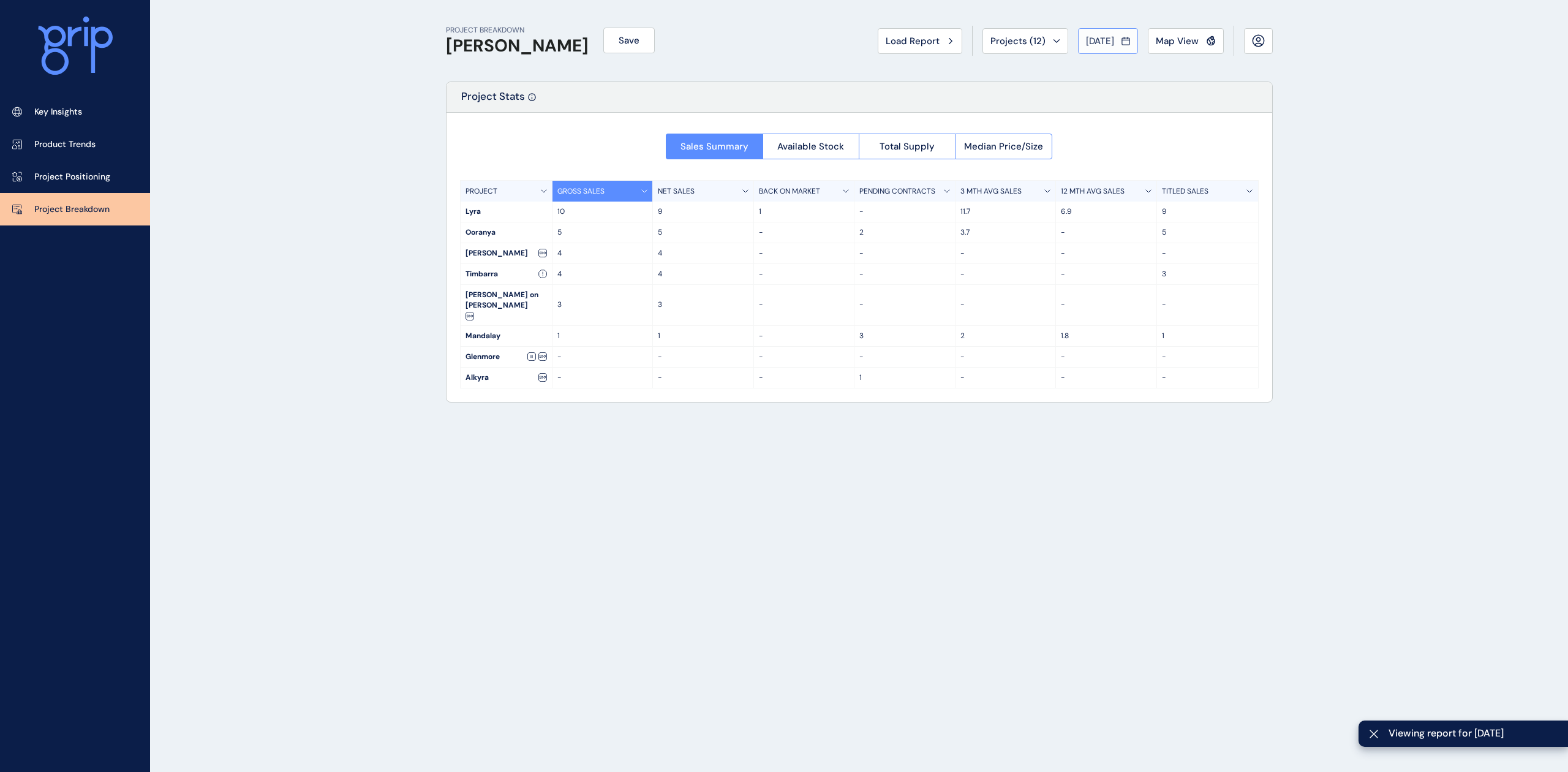
click at [1105, 45] on span "Aug 2025" at bounding box center [1100, 41] width 28 height 12
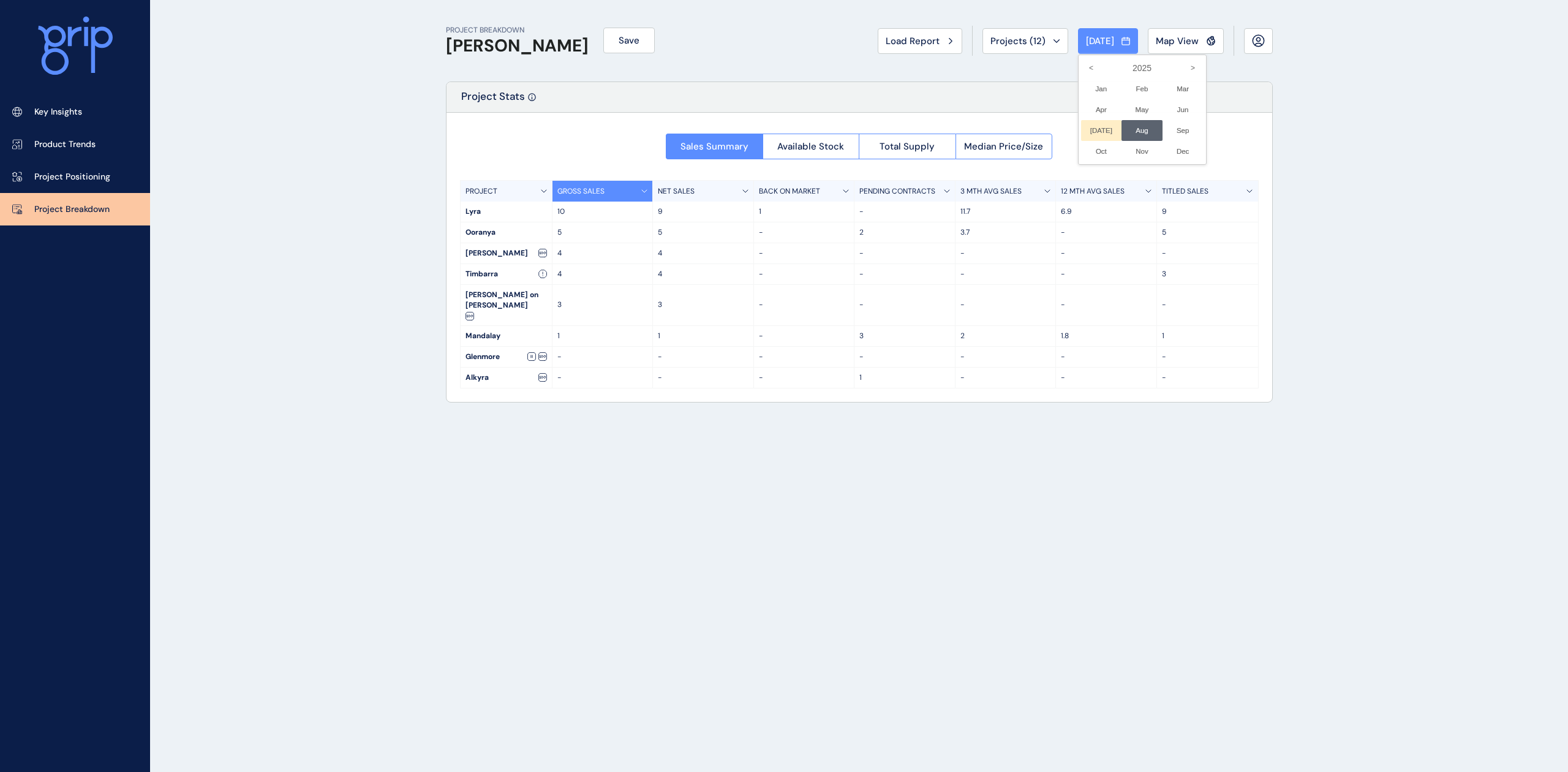
click at [1091, 130] on li "Jul No report is available for this period. New months are usually published 5 …" at bounding box center [1101, 130] width 41 height 21
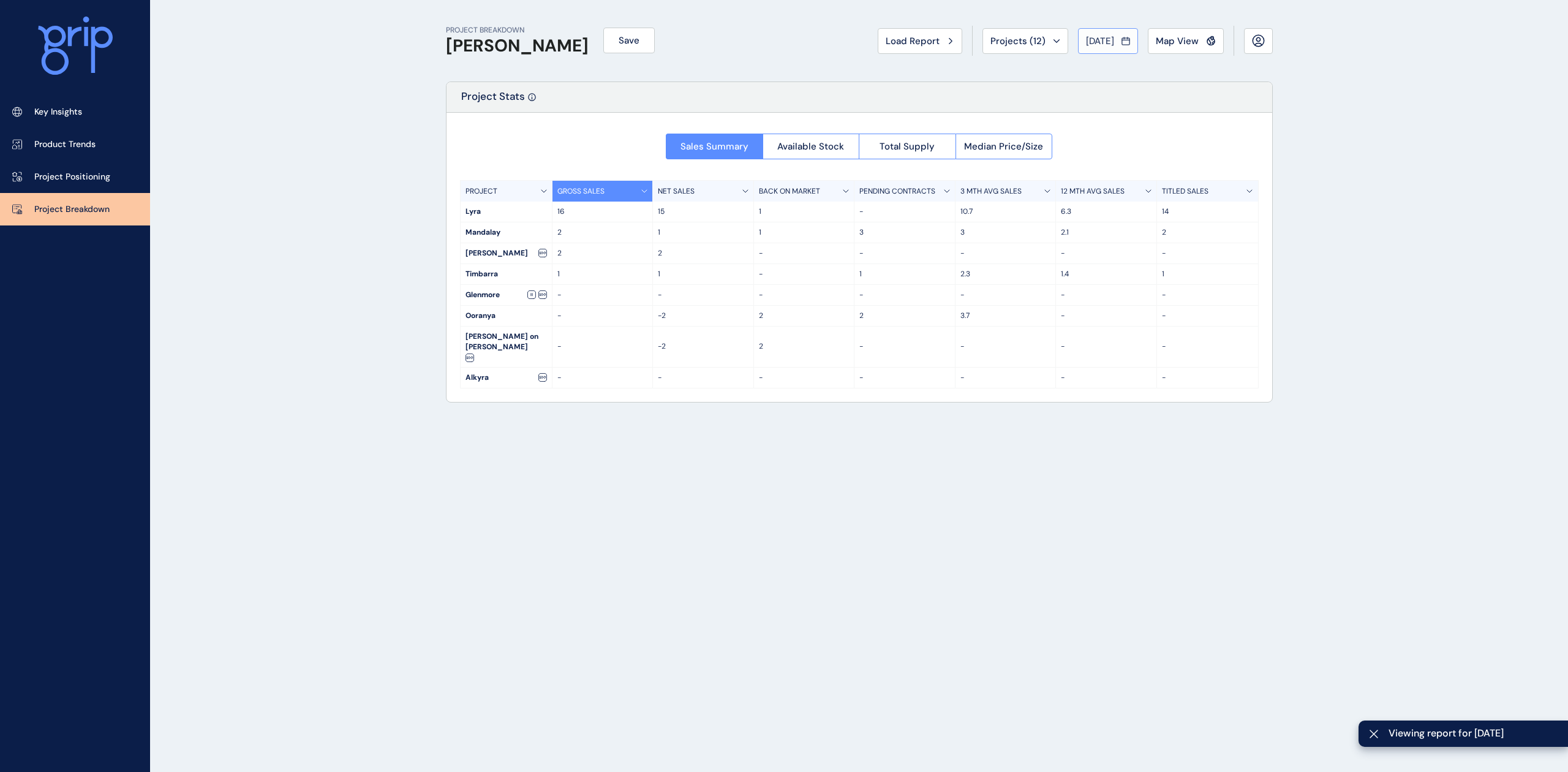
click at [1091, 45] on span "Jul 2025" at bounding box center [1100, 41] width 28 height 12
click at [1182, 109] on li "Jun No report is available for this period. New months are usually published 5 …" at bounding box center [1183, 109] width 41 height 21
click at [1091, 39] on span "Jun 2025" at bounding box center [1100, 41] width 28 height 12
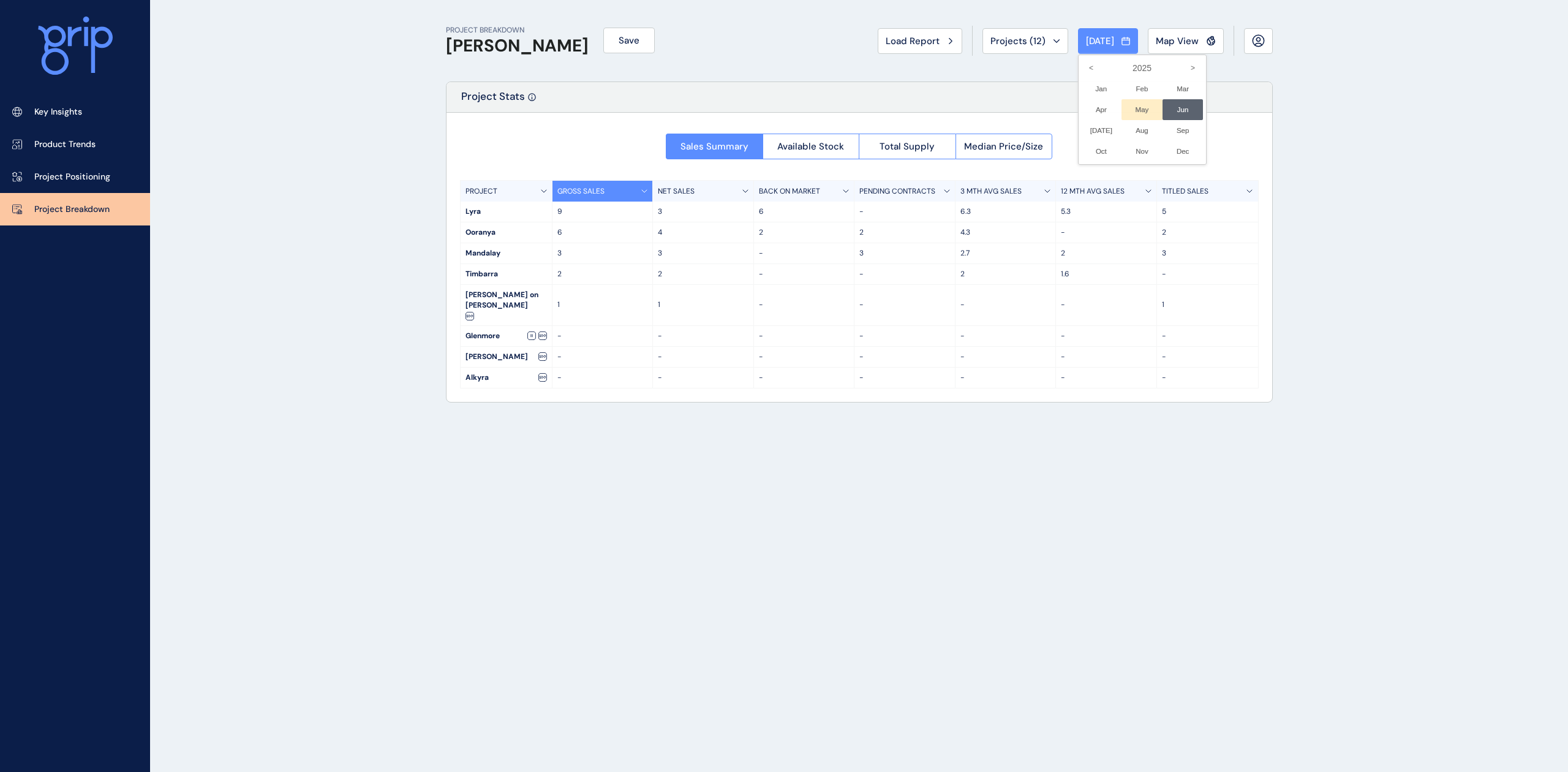
click at [1124, 103] on li "May No report is available for this period. New months are usually published 5 …" at bounding box center [1142, 109] width 41 height 21
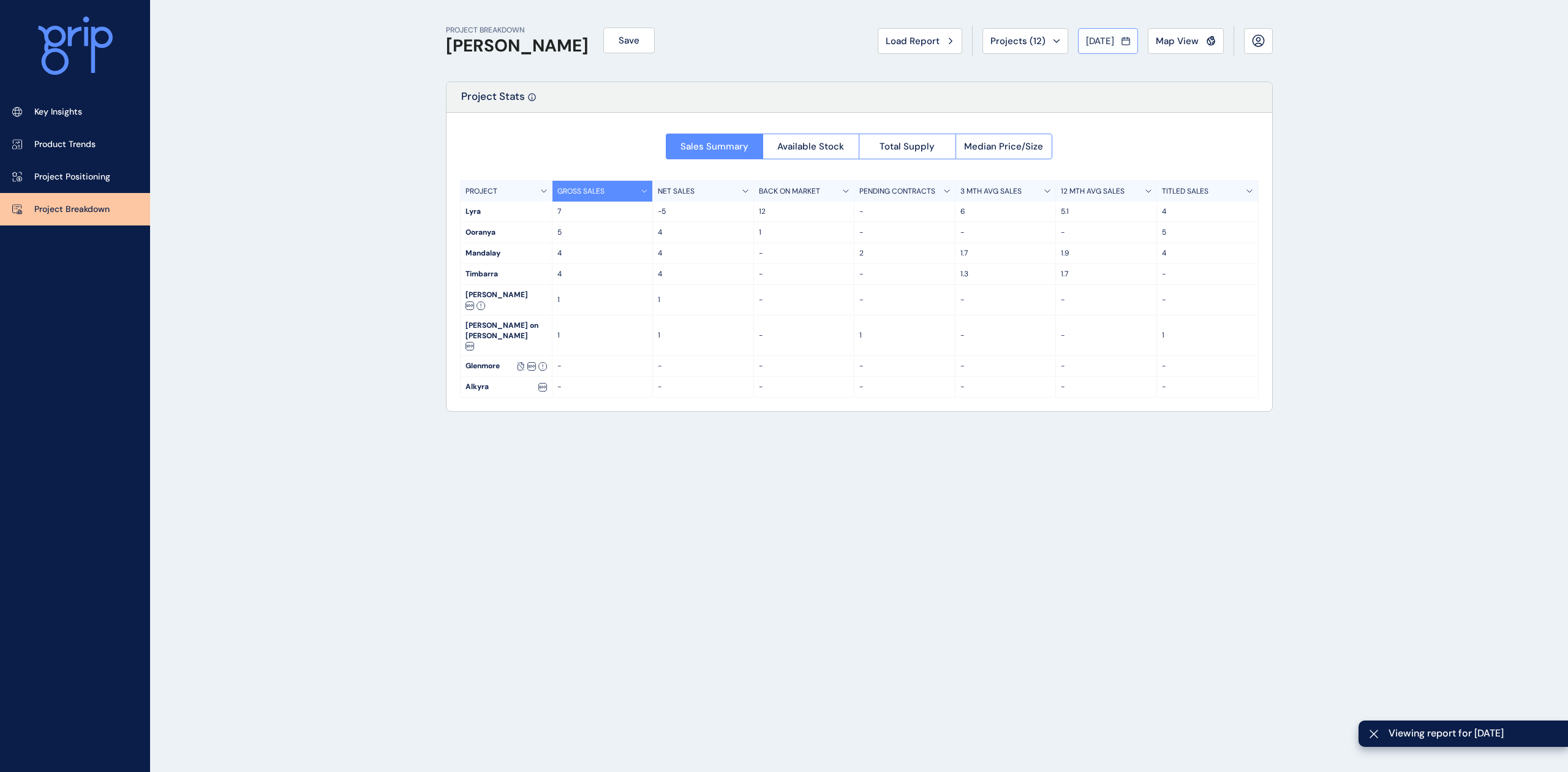
click at [1091, 38] on span "May 2025" at bounding box center [1100, 41] width 28 height 12
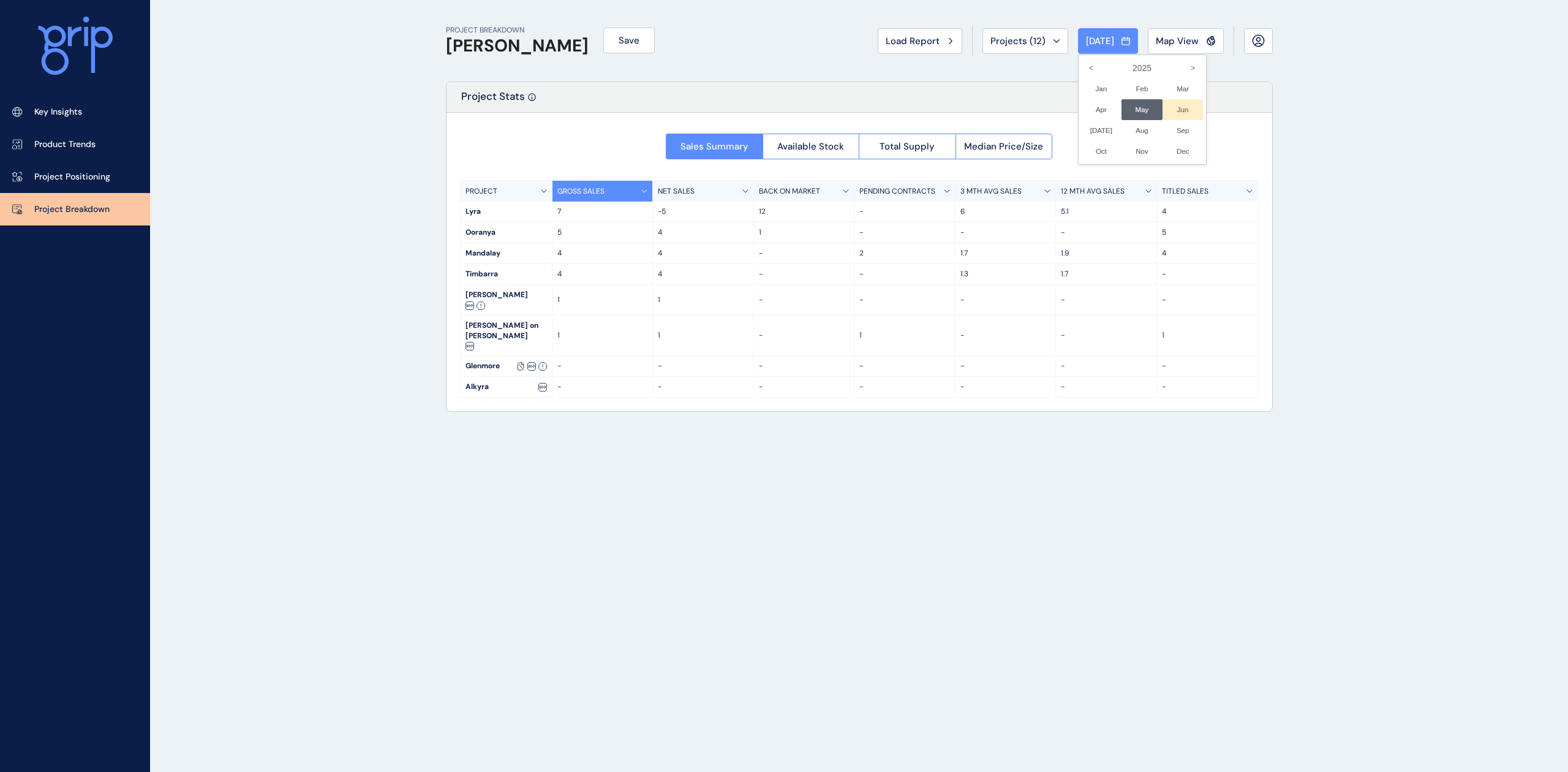
click at [1164, 104] on li "Jun No report is available for this period. New months are usually published 5 …" at bounding box center [1183, 109] width 41 height 21
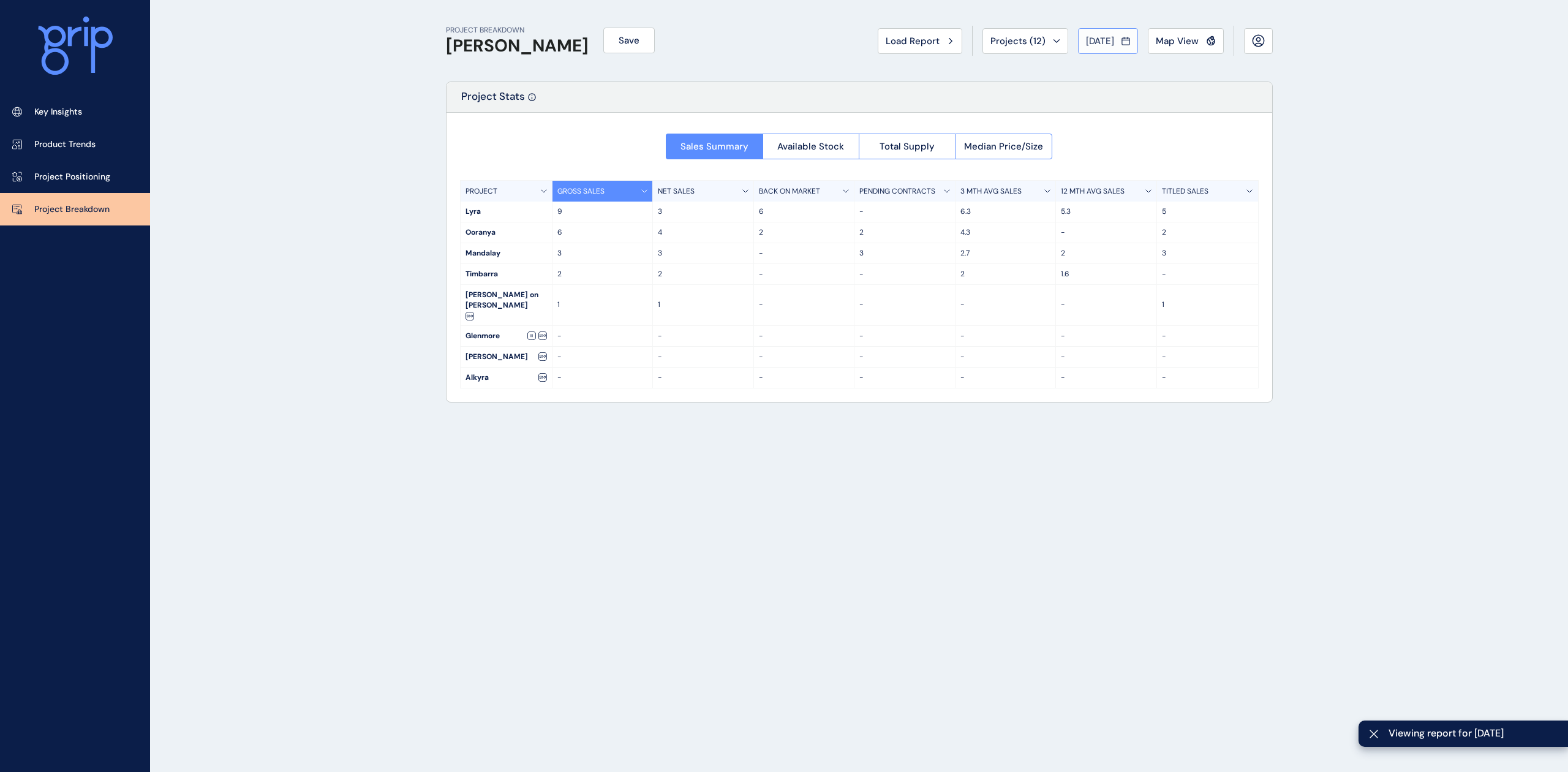
click at [1093, 37] on span "Jun 2025" at bounding box center [1100, 41] width 28 height 12
click at [1086, 128] on li "Jul No report is available for this period. New months are usually published 5 …" at bounding box center [1101, 130] width 41 height 21
click at [1101, 36] on span "Jul 2025" at bounding box center [1100, 41] width 28 height 12
click at [1133, 126] on li "Aug No report is available for this period. New months are usually published 5 …" at bounding box center [1142, 130] width 41 height 21
click at [1097, 49] on button "Aug 2025" at bounding box center [1108, 41] width 60 height 26
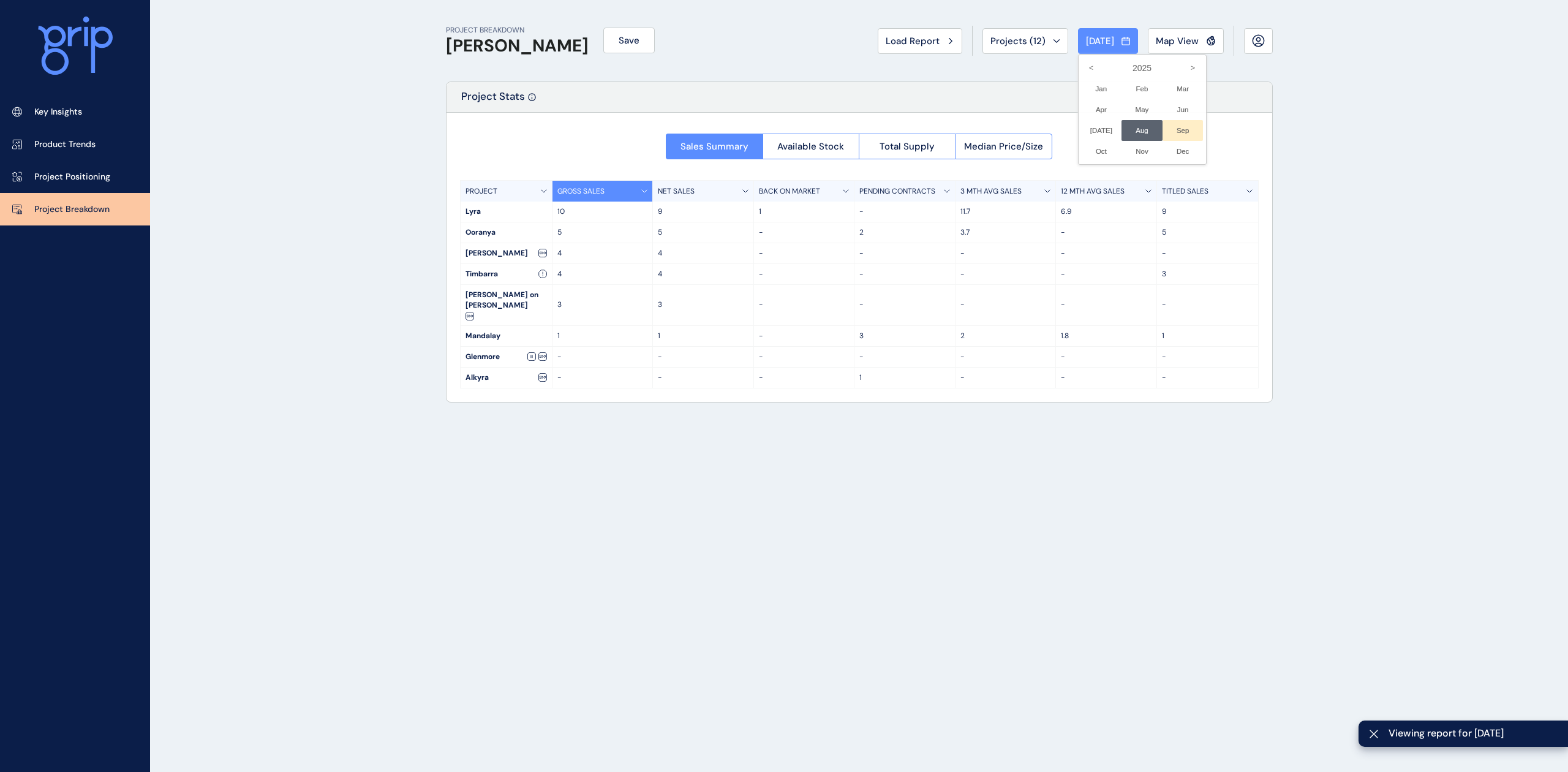
click at [1167, 125] on li "Sep No report is available for this period. New months are usually published 5 …" at bounding box center [1183, 130] width 41 height 21
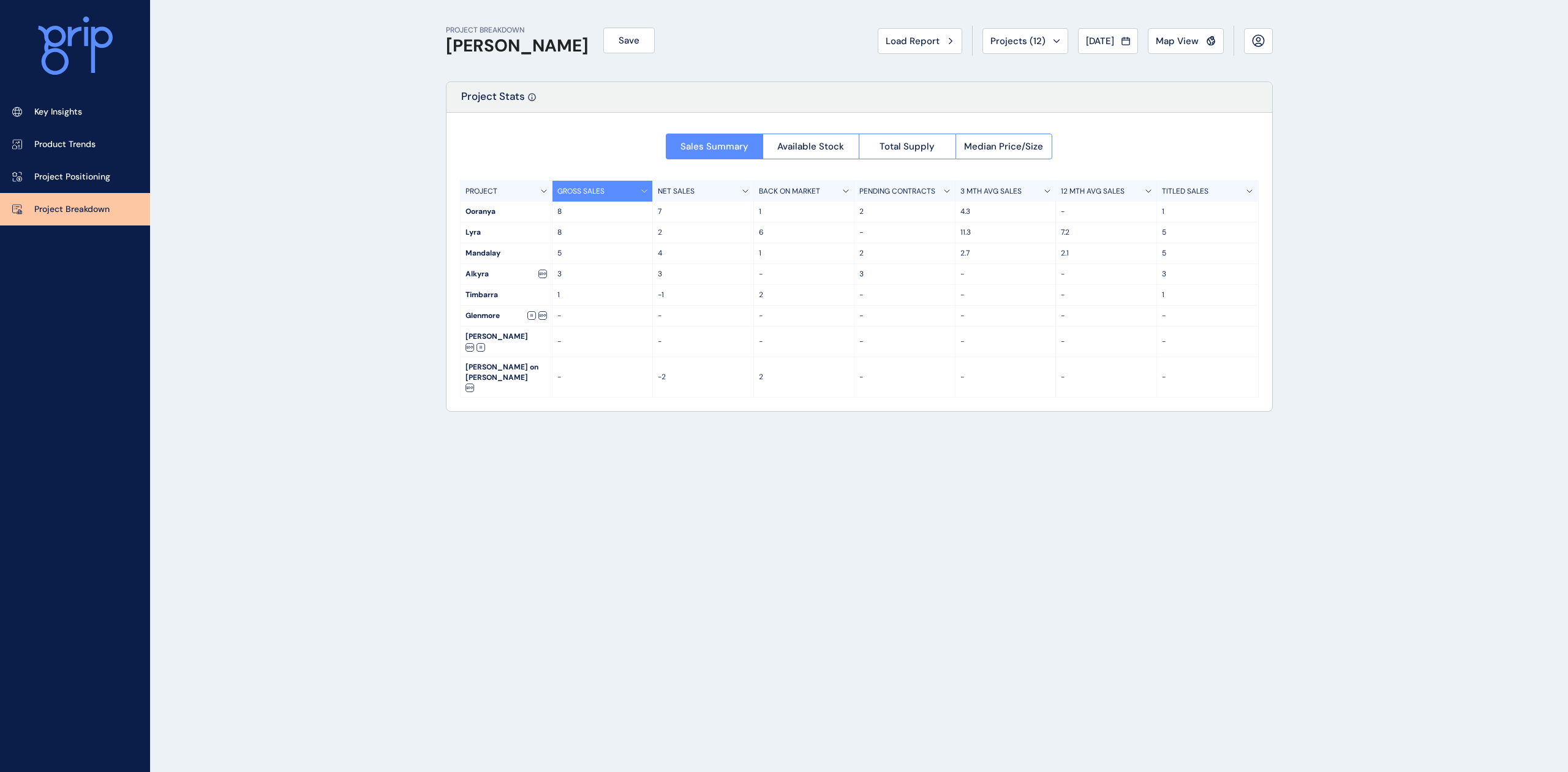
click at [1089, 33] on button "[DATE]" at bounding box center [1108, 41] width 60 height 26
click at [1091, 110] on li "Apr No report is available for this period. New months are usually published 5 …" at bounding box center [1101, 109] width 41 height 21
click at [43, 110] on p "Key Insights" at bounding box center [58, 112] width 48 height 12
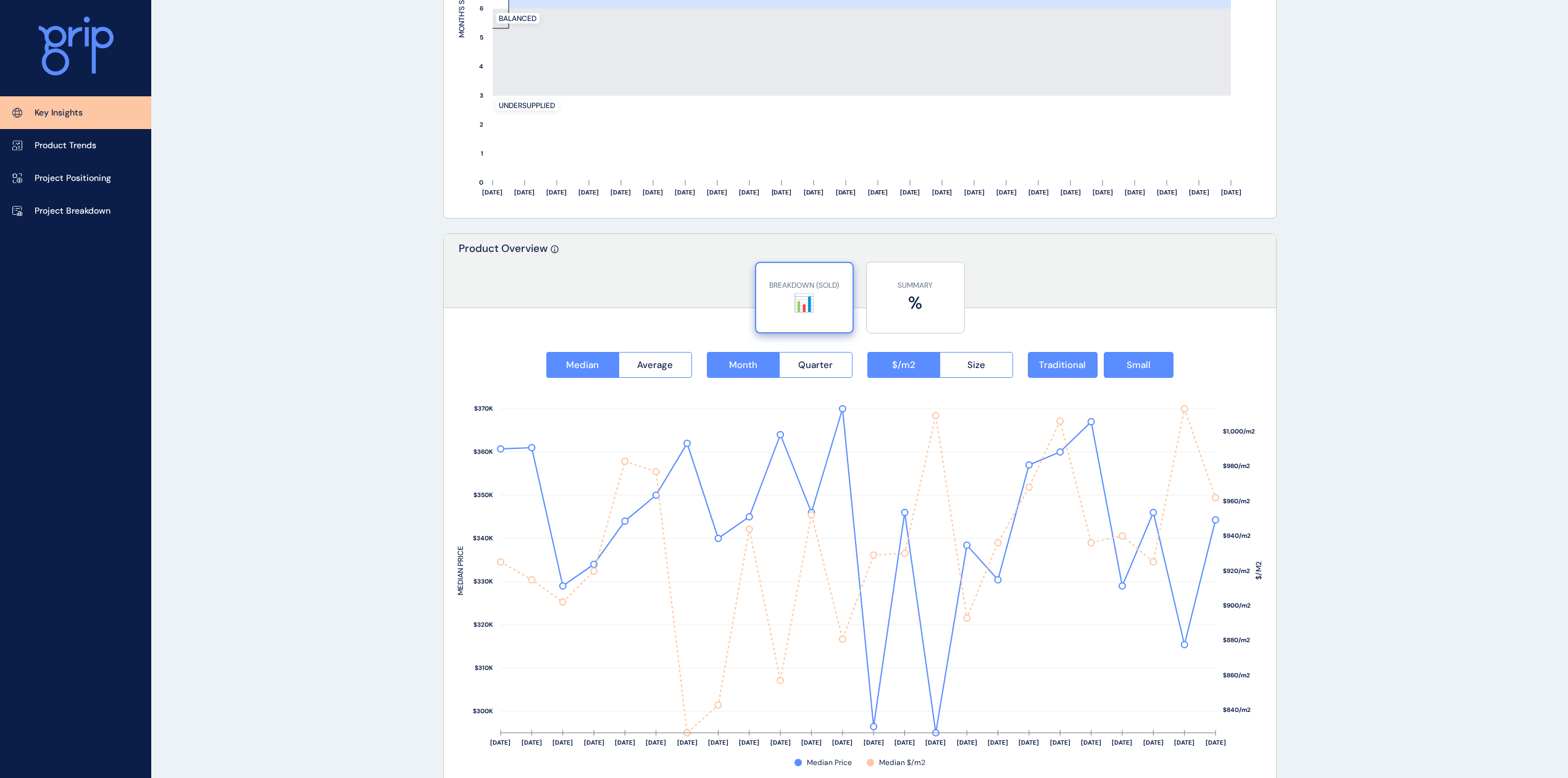
scroll to position [1329, 0]
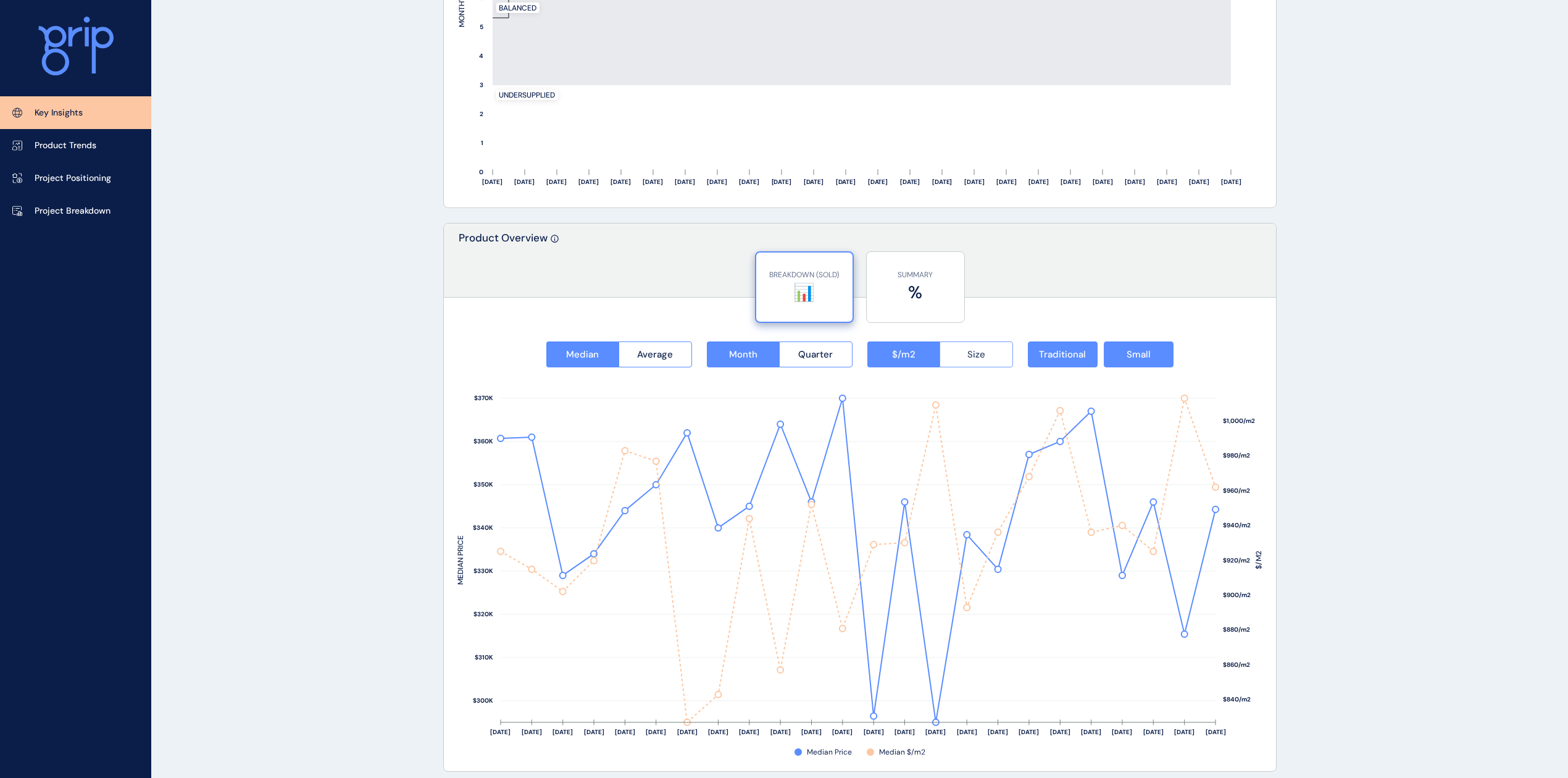
click at [978, 366] on button "Size" at bounding box center [976, 354] width 74 height 26
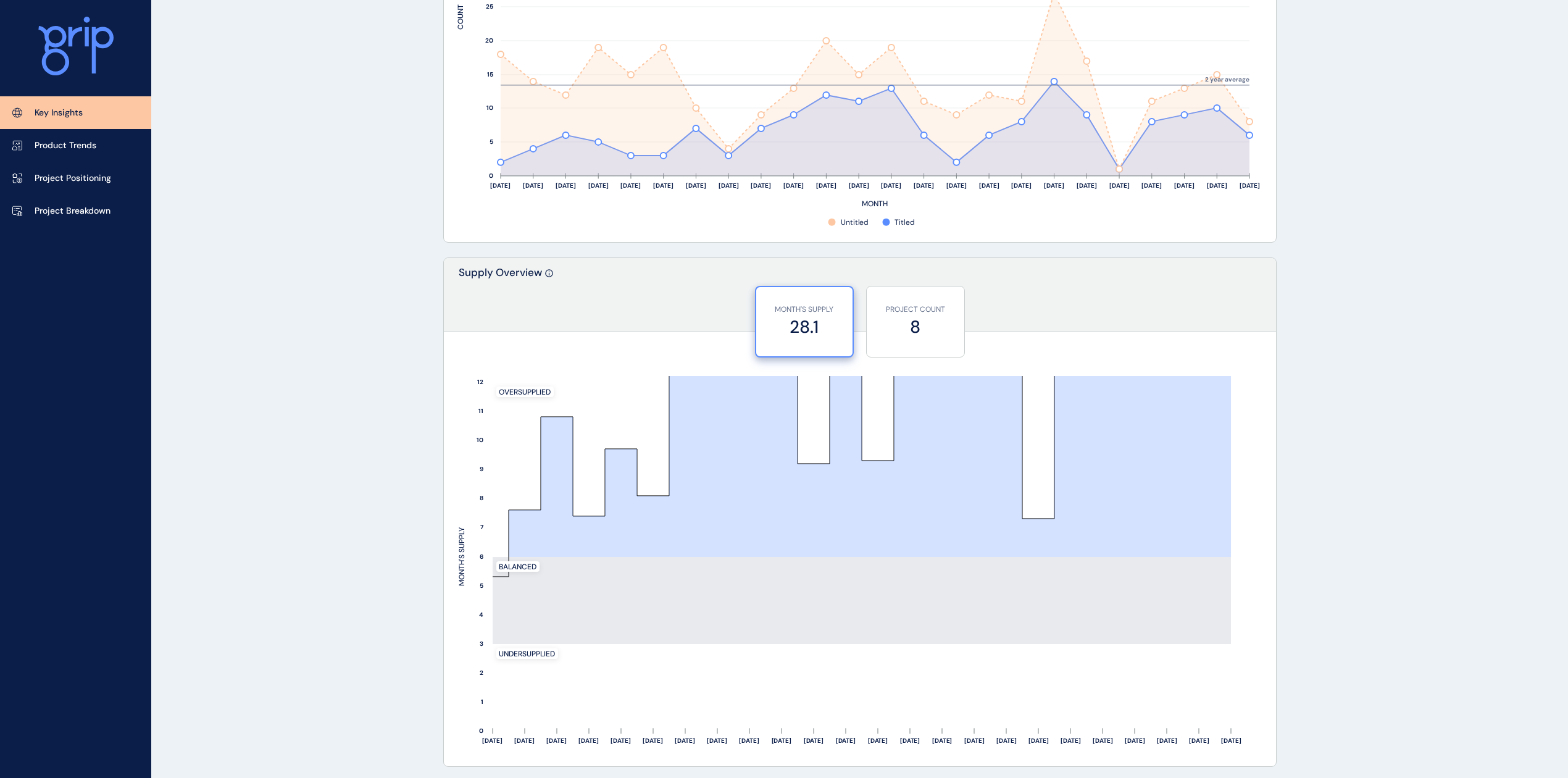
scroll to position [801, 0]
